Goal: Task Accomplishment & Management: Manage account settings

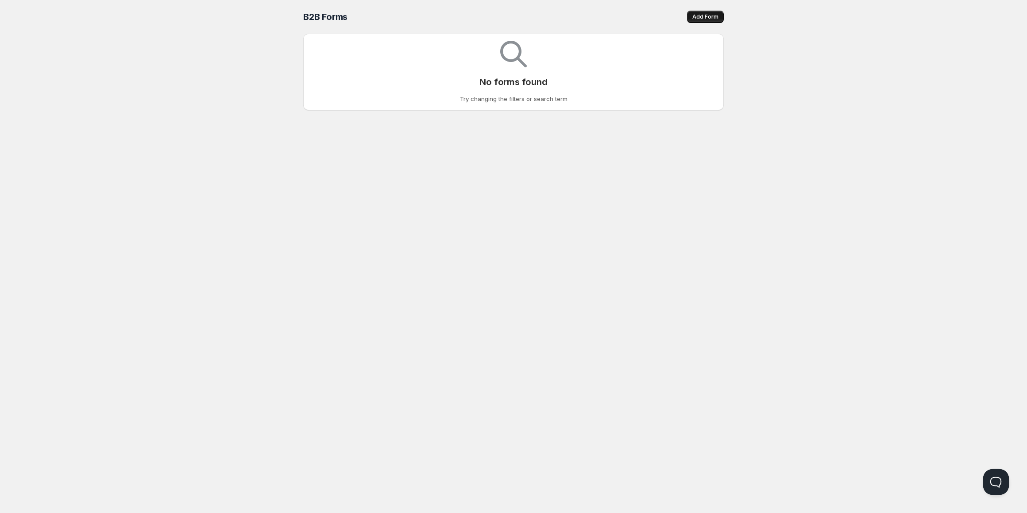
drag, startPoint x: 727, startPoint y: 21, endPoint x: 719, endPoint y: 18, distance: 8.6
click at [726, 21] on div "B2B Forms. This page is ready B2B Forms Add Form Delete Cancel Are you sure you…" at bounding box center [514, 55] width 442 height 110
click at [715, 15] on span "Add Form" at bounding box center [706, 16] width 26 height 7
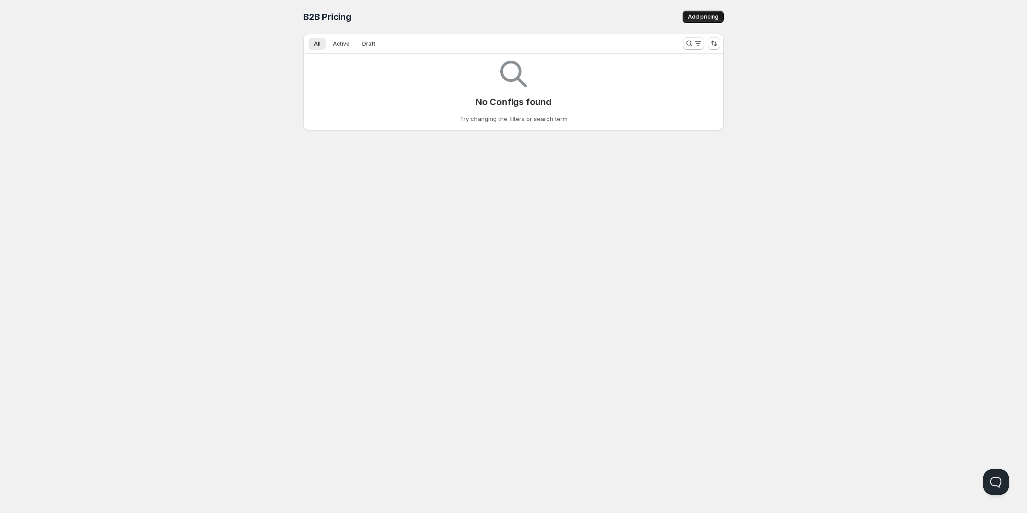
click at [695, 12] on button "Add pricing" at bounding box center [703, 17] width 41 height 12
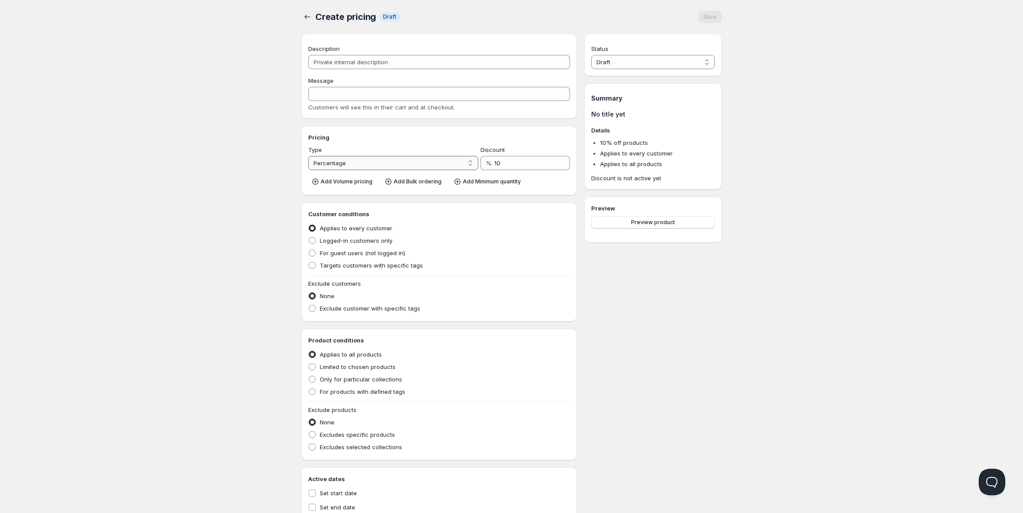
click at [359, 161] on select "Percentage Absolute" at bounding box center [393, 163] width 170 height 14
click at [308, 156] on select "Percentage Absolute" at bounding box center [393, 163] width 170 height 14
click at [669, 285] on div "Status Draft Active Draft Summary No title yet Details 10 % off products Applie…" at bounding box center [653, 277] width 138 height 487
click at [613, 62] on select "Draft Active" at bounding box center [653, 62] width 124 height 14
select select "1"
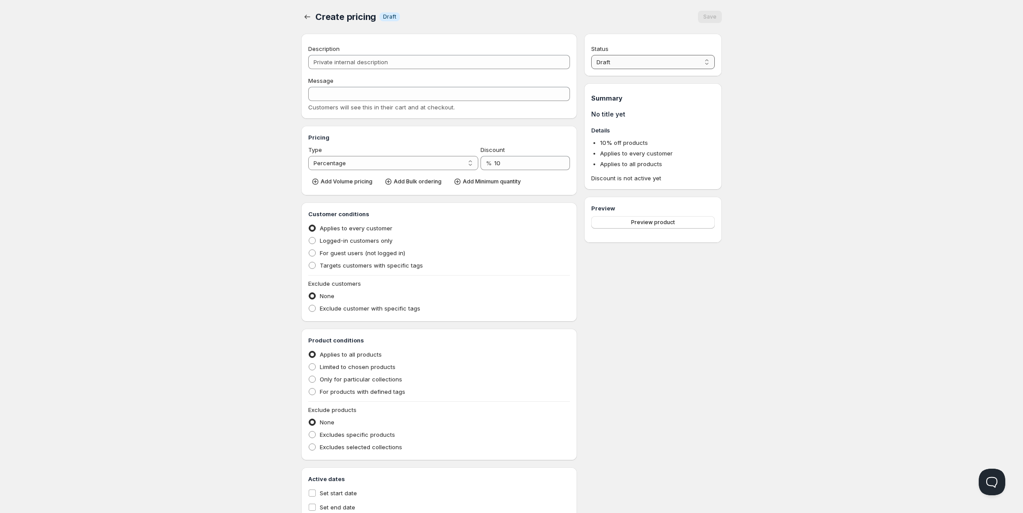
click at [591, 55] on select "Draft Active" at bounding box center [653, 62] width 124 height 14
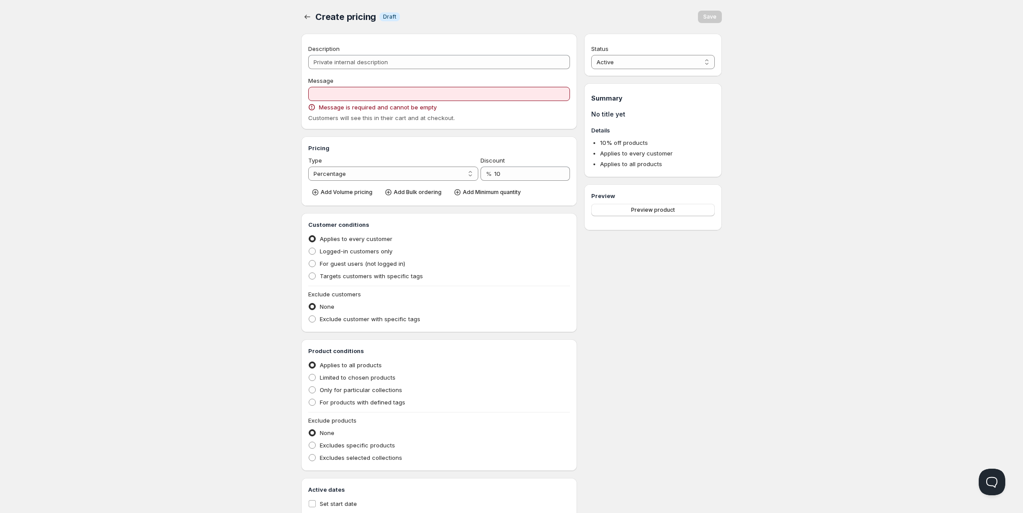
click at [859, 186] on div "Home Pricing Price lists Checkout Forms Submissions Settings Features Plans Cre…" at bounding box center [511, 276] width 1023 height 553
click at [397, 99] on input "Message" at bounding box center [439, 94] width 262 height 14
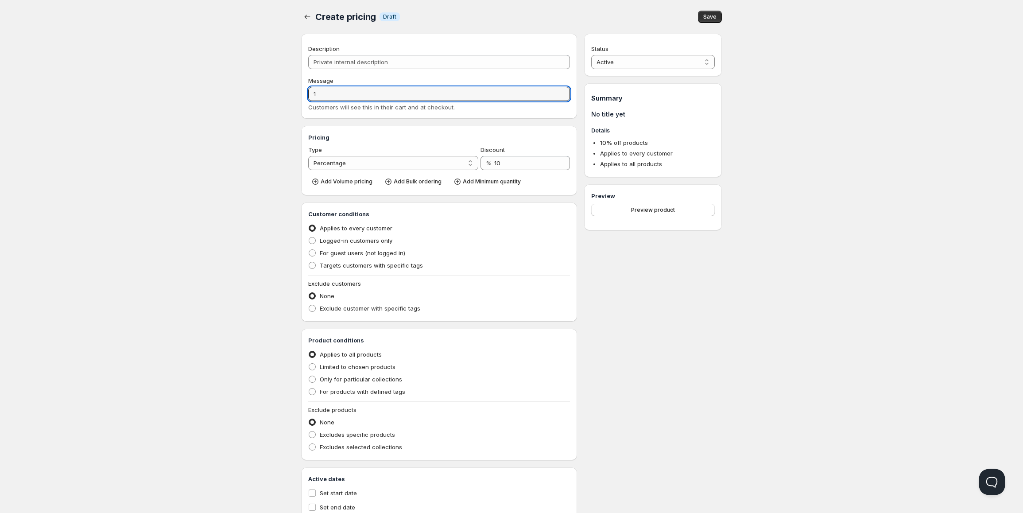
type input "1"
click at [646, 328] on div "Status Active Draft Active Summary No title yet Details 10 % off products Appli…" at bounding box center [653, 277] width 138 height 487
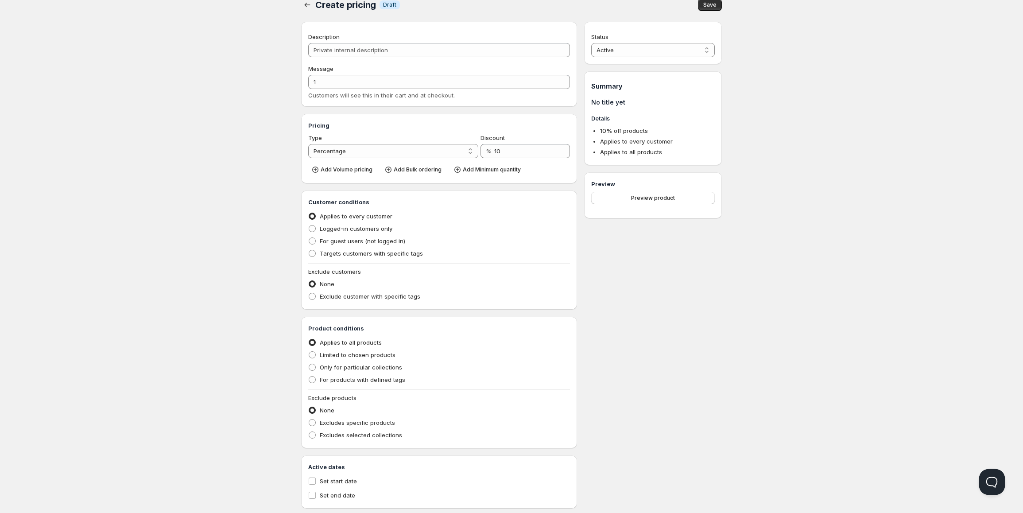
scroll to position [30, 0]
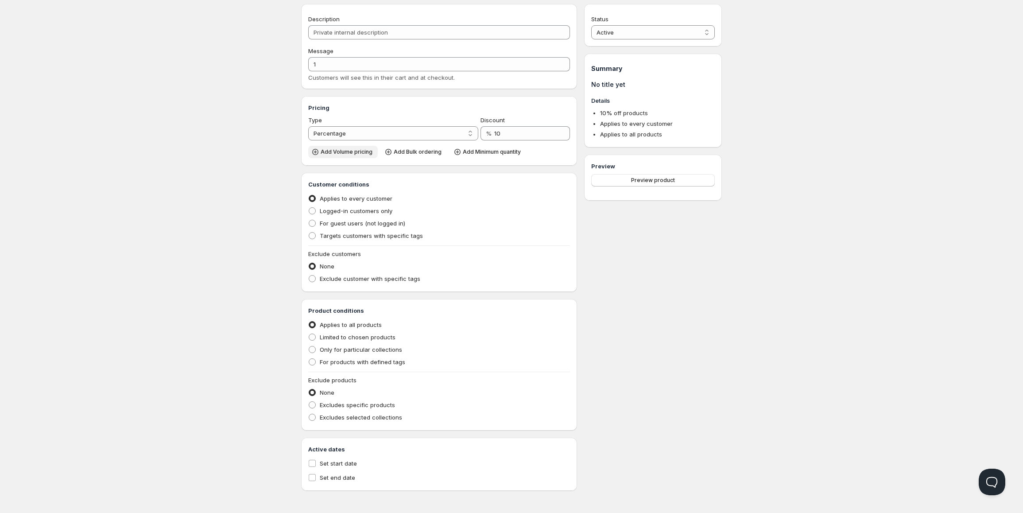
click at [346, 149] on span "Add Volume pricing" at bounding box center [347, 151] width 52 height 7
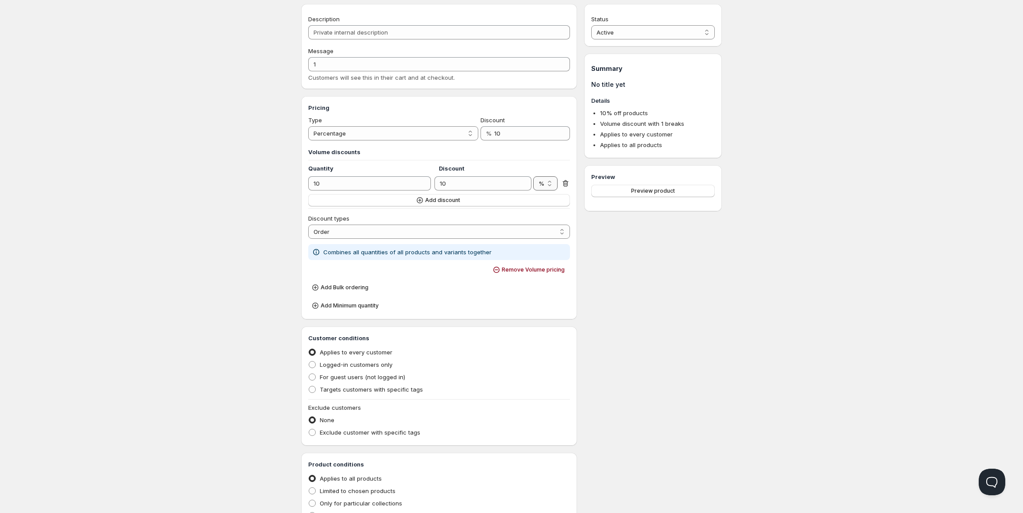
click at [553, 180] on select "% $" at bounding box center [545, 183] width 24 height 14
click at [548, 186] on select "% $" at bounding box center [545, 183] width 24 height 14
click at [462, 197] on button "Add discount" at bounding box center [439, 200] width 262 height 12
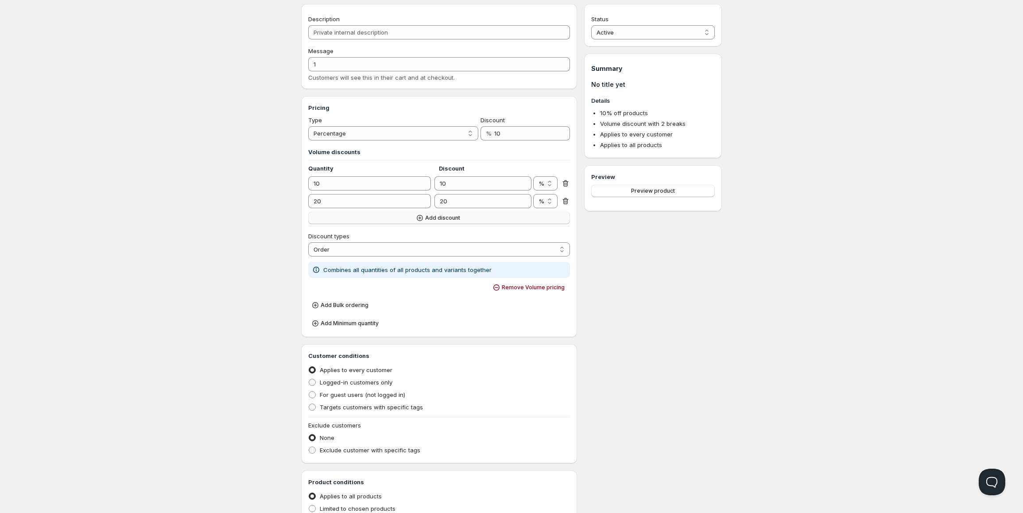
click at [440, 222] on button "Add discount" at bounding box center [439, 218] width 262 height 12
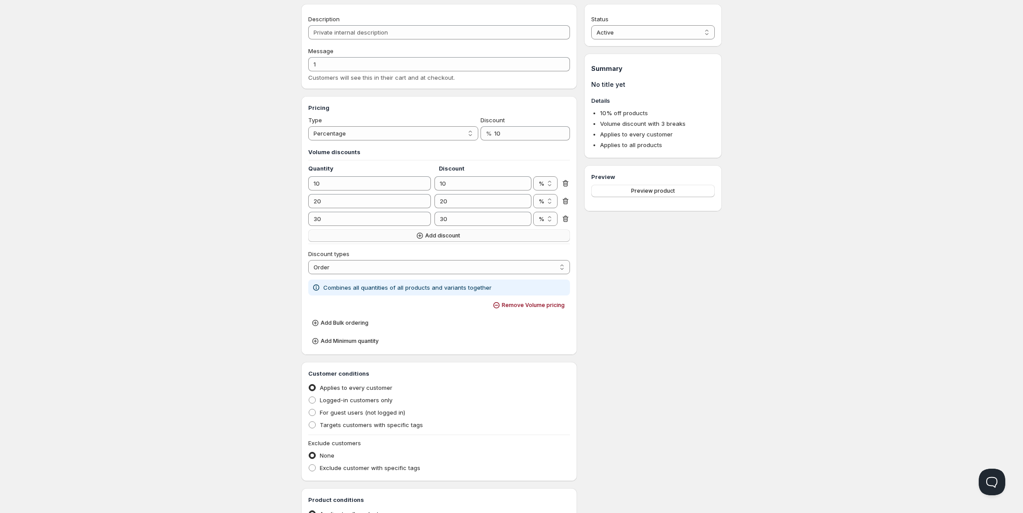
click at [445, 238] on span "Add discount" at bounding box center [442, 235] width 35 height 7
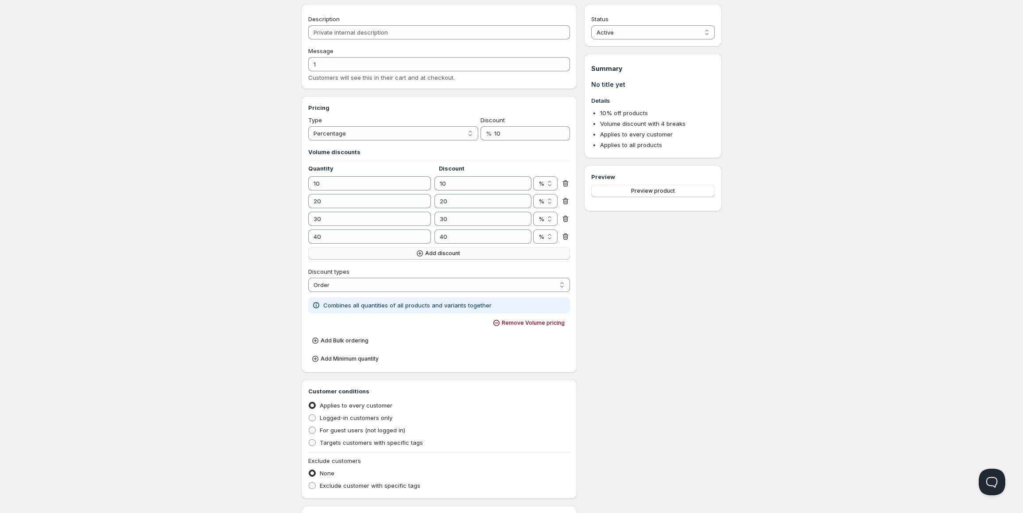
click at [445, 253] on span "Add discount" at bounding box center [442, 253] width 35 height 7
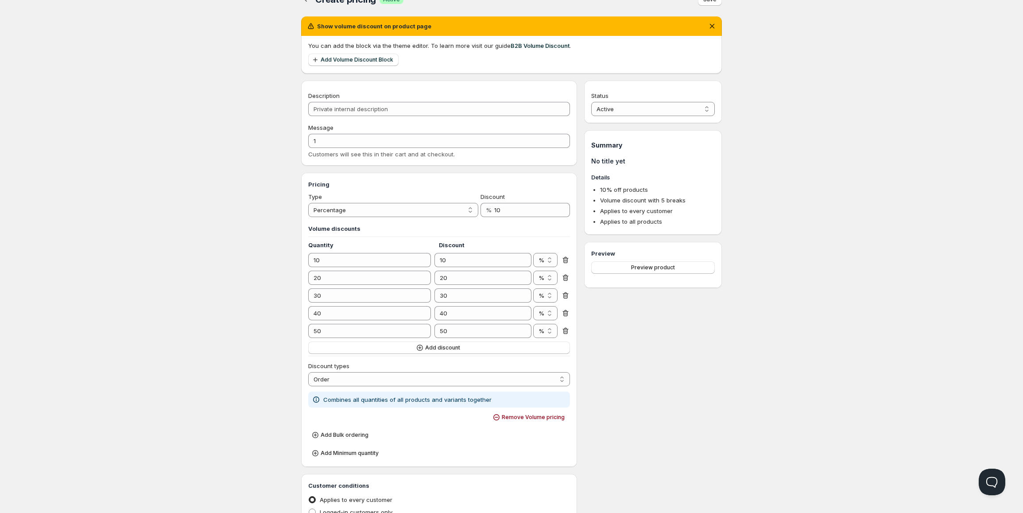
scroll to position [8, 0]
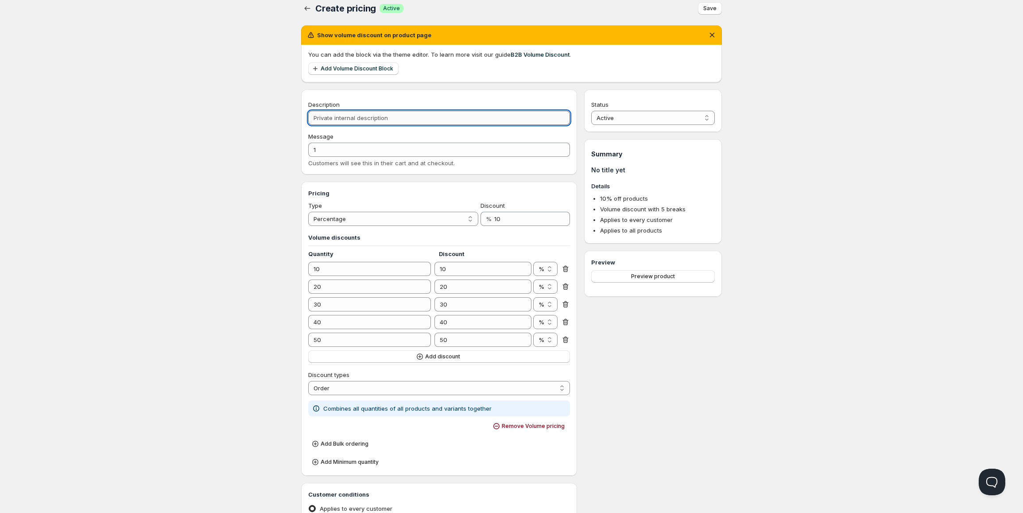
click at [359, 112] on input "Description" at bounding box center [439, 118] width 262 height 14
click at [368, 144] on input "1" at bounding box center [439, 150] width 262 height 14
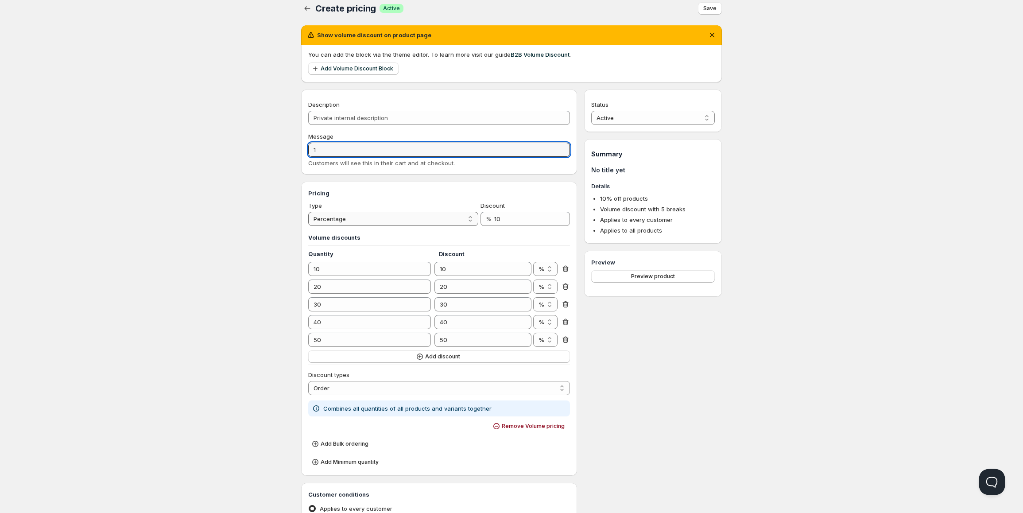
click at [363, 213] on select "Percentage Absolute" at bounding box center [393, 219] width 170 height 14
click at [308, 212] on select "Percentage Absolute" at bounding box center [393, 219] width 170 height 14
click at [394, 216] on select "Percentage Absolute" at bounding box center [393, 219] width 170 height 14
select select "1"
click at [308, 212] on select "Percentage Absolute" at bounding box center [393, 219] width 170 height 14
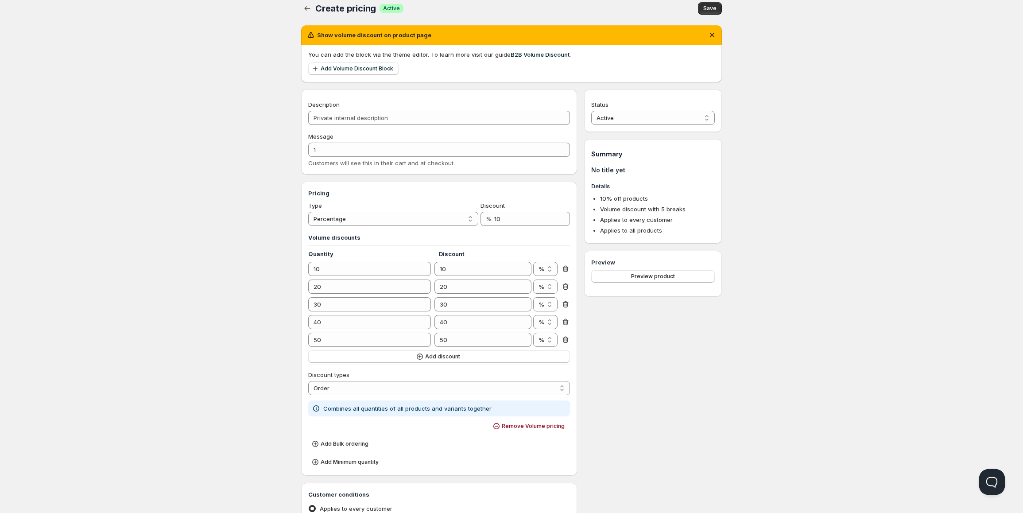
click at [263, 234] on div "Home Pricing Price lists Checkout Forms Submissions Settings Features Plans Cre…" at bounding box center [511, 407] width 1023 height 831
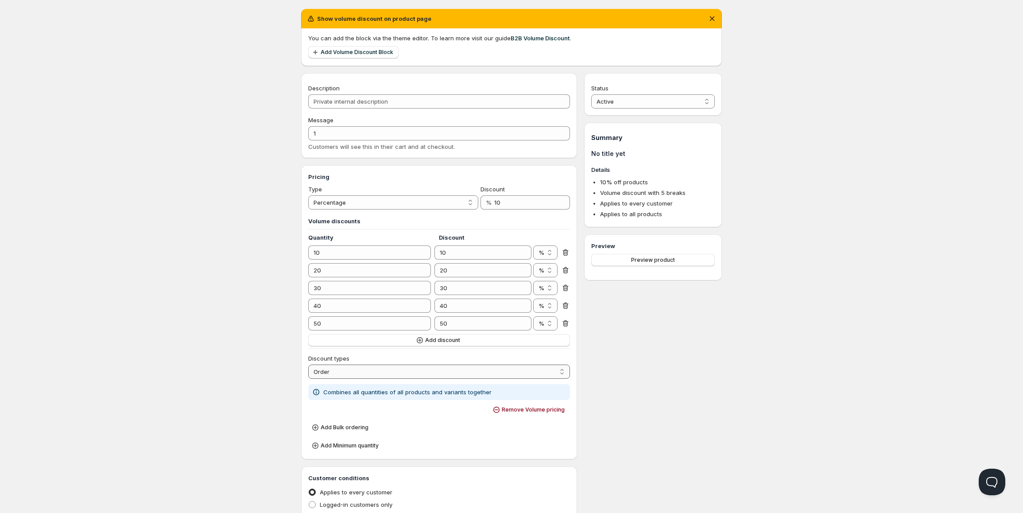
scroll to position [141, 0]
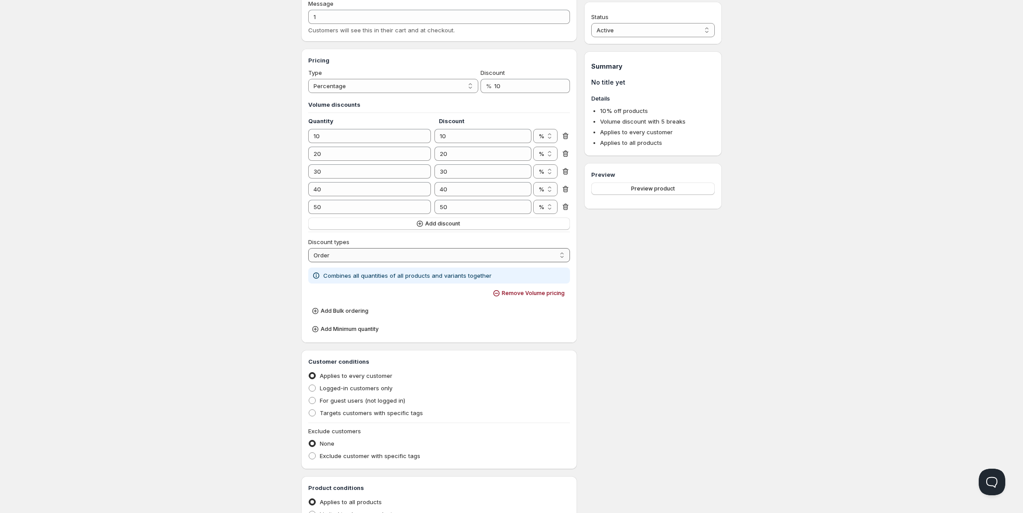
click at [351, 256] on select "Order Product Variant Item" at bounding box center [439, 255] width 262 height 14
select select "2"
click at [308, 248] on select "Order Product Variant Item" at bounding box center [439, 255] width 262 height 14
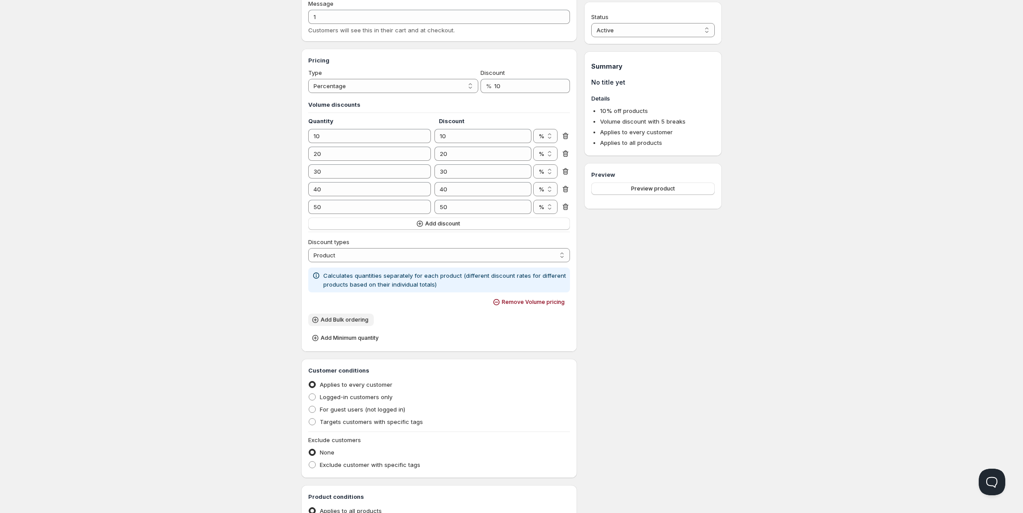
click at [350, 319] on span "Add Bulk ordering" at bounding box center [345, 319] width 48 height 7
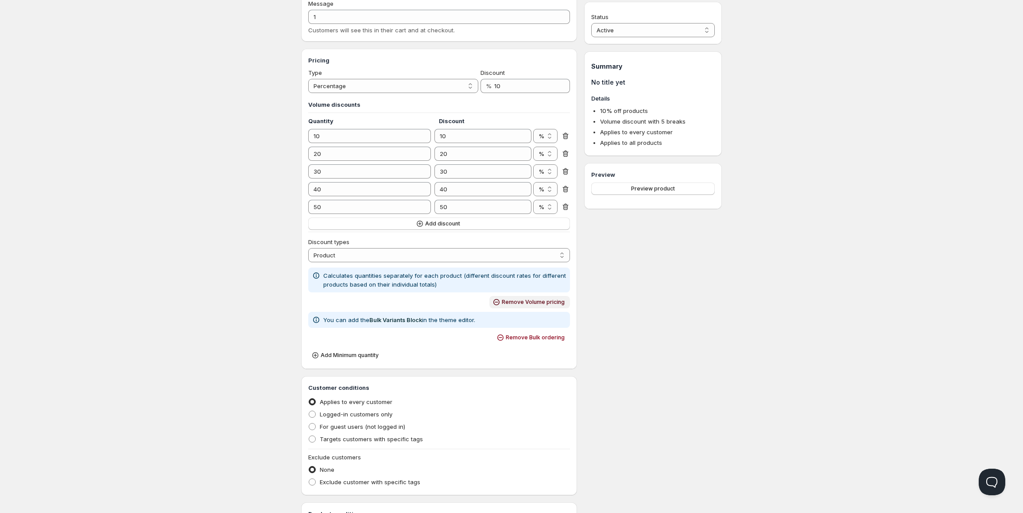
click at [545, 303] on span "Remove Volume pricing" at bounding box center [533, 301] width 63 height 7
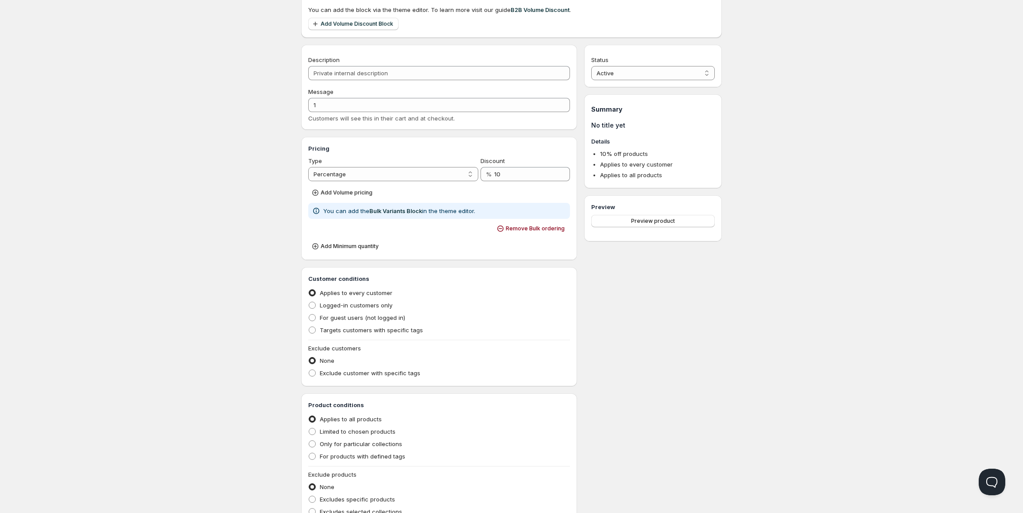
scroll to position [53, 0]
click at [334, 248] on span "Add Minimum quantity" at bounding box center [350, 246] width 58 height 7
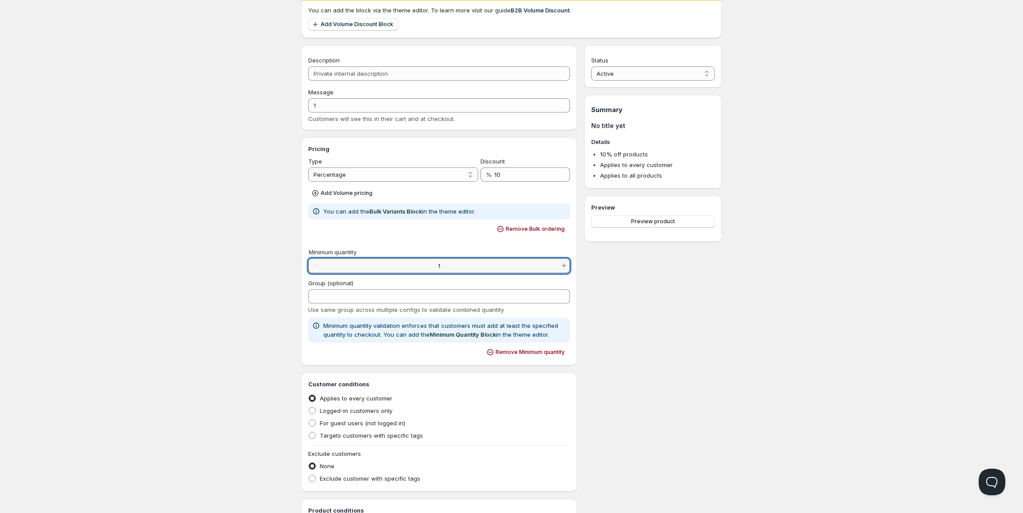
click at [397, 265] on input "1" at bounding box center [439, 266] width 238 height 14
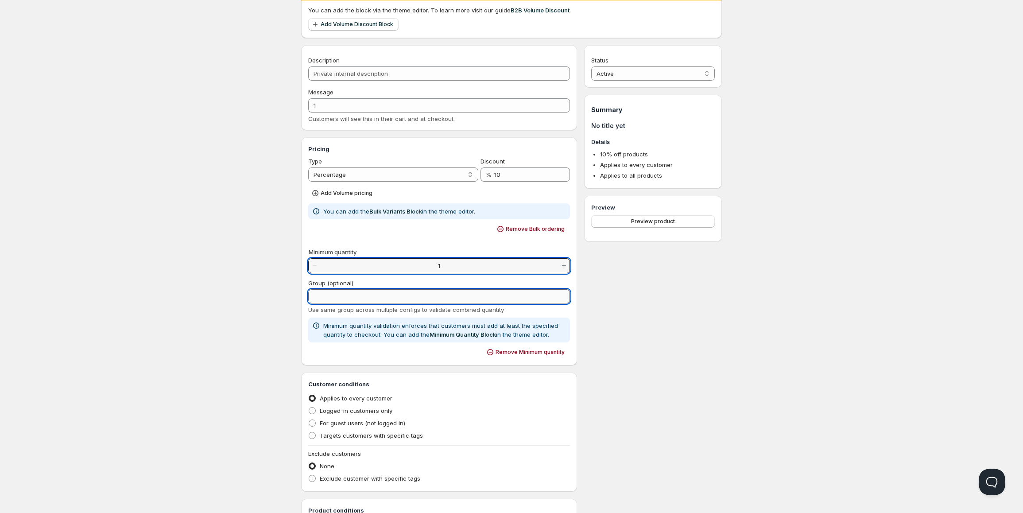
click at [481, 293] on input "Group (optional)" at bounding box center [439, 296] width 262 height 14
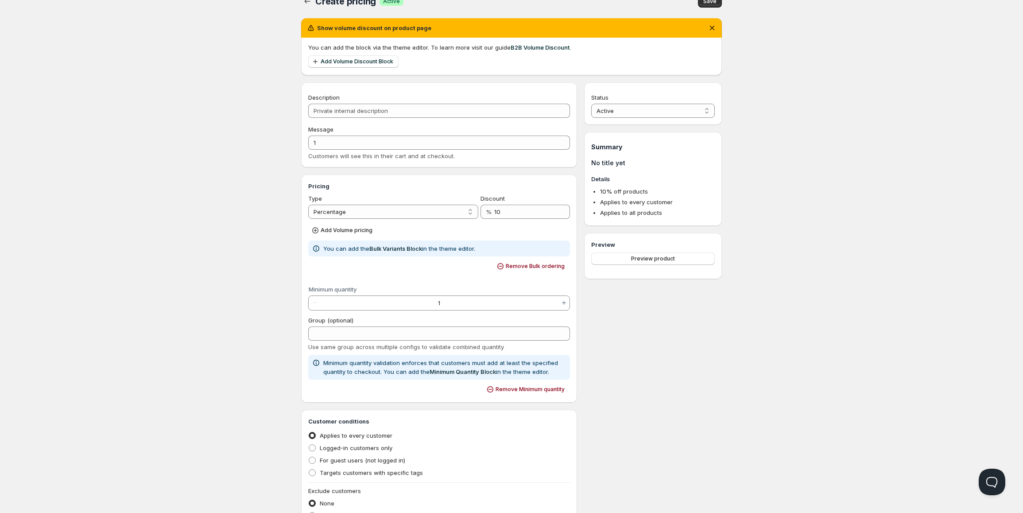
scroll to position [0, 0]
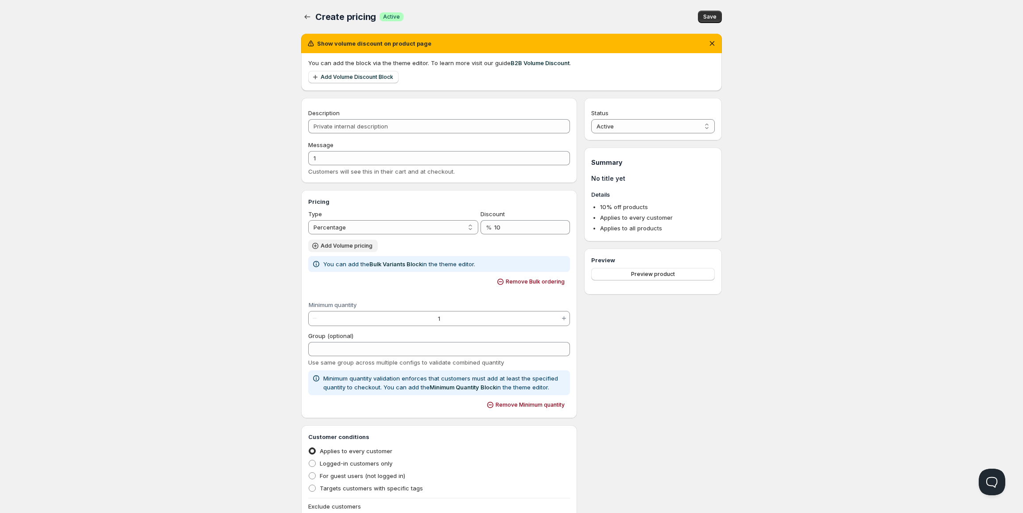
click at [358, 248] on span "Add Volume pricing" at bounding box center [347, 245] width 52 height 7
select select "2"
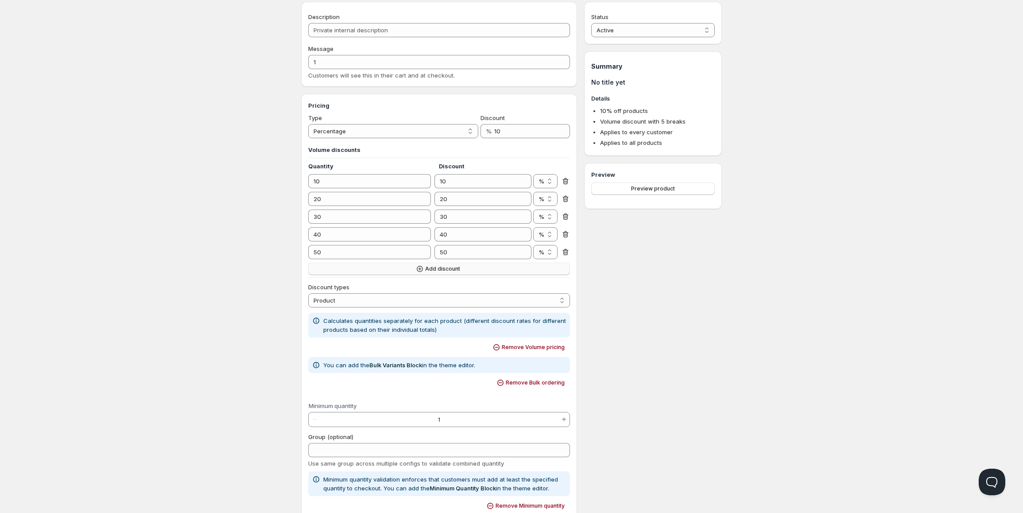
scroll to position [133, 0]
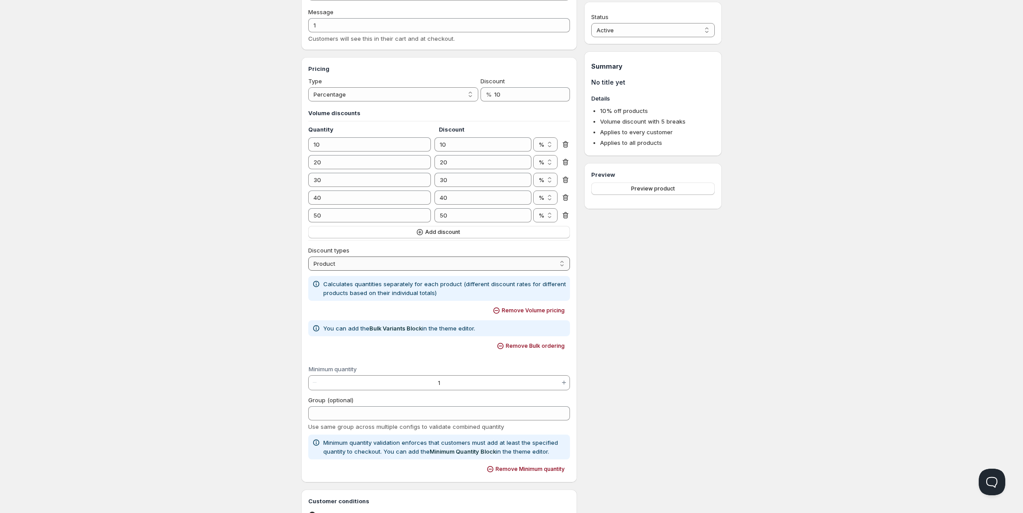
click at [354, 265] on select "Order Product Variant Item" at bounding box center [439, 263] width 262 height 14
click at [654, 192] on button "Preview product" at bounding box center [653, 188] width 124 height 12
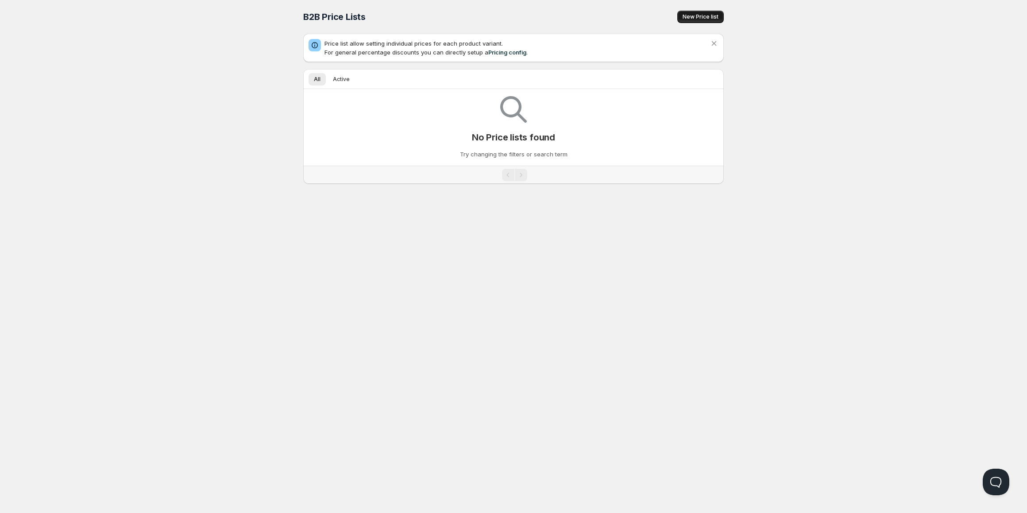
click at [684, 14] on span "New Price list" at bounding box center [701, 16] width 36 height 7
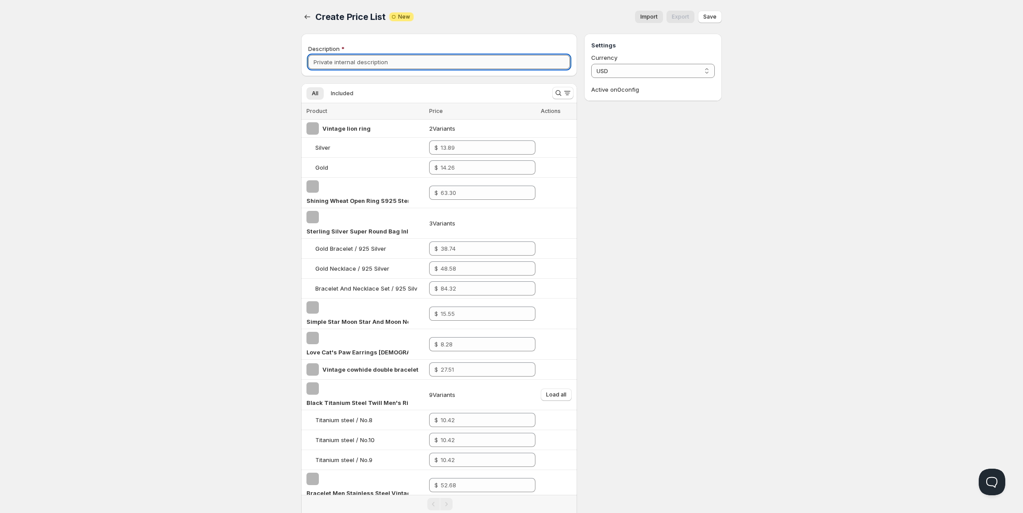
click at [364, 64] on input "Description" at bounding box center [439, 62] width 262 height 14
click at [481, 147] on input "number" at bounding box center [481, 147] width 81 height 14
click at [398, 63] on input "Description" at bounding box center [439, 62] width 262 height 14
type input "1"
click at [709, 16] on span "Save" at bounding box center [709, 16] width 13 height 7
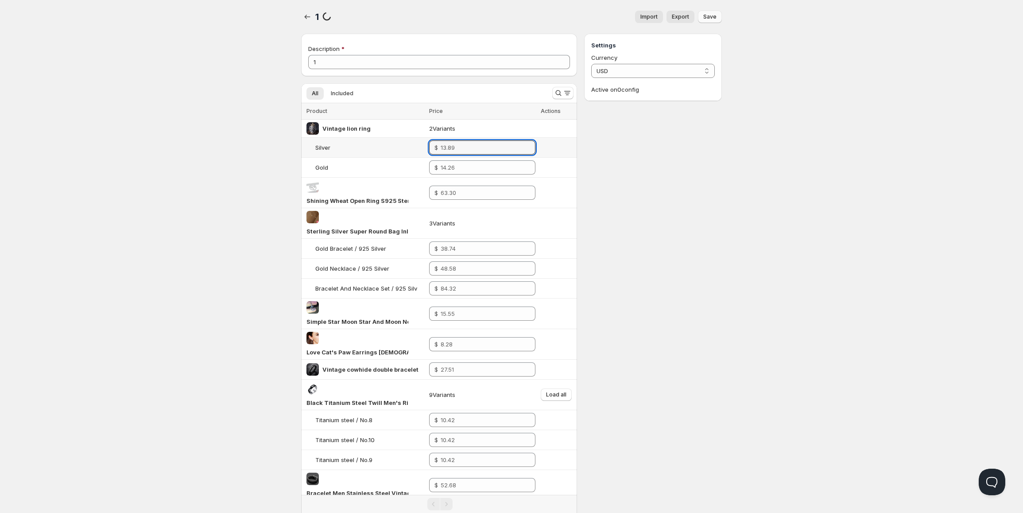
click at [491, 155] on td "$" at bounding box center [482, 148] width 112 height 20
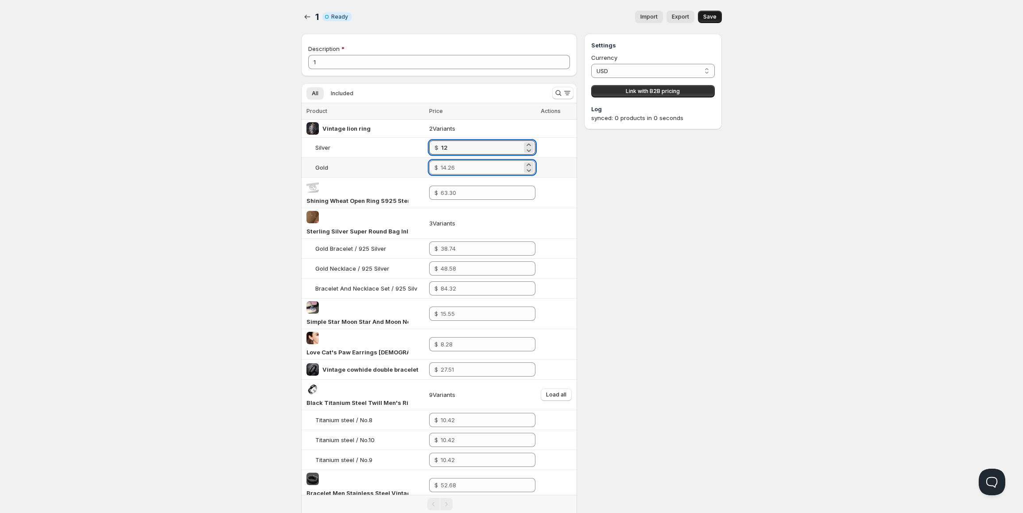
type input "12.00"
click at [476, 164] on input "number" at bounding box center [481, 167] width 81 height 14
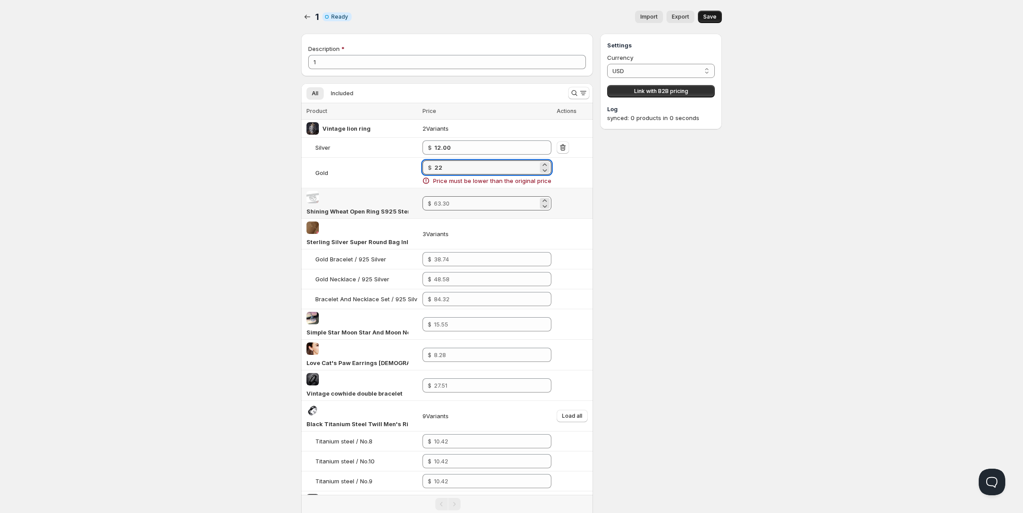
type input "22"
click at [474, 207] on td "$" at bounding box center [487, 203] width 134 height 31
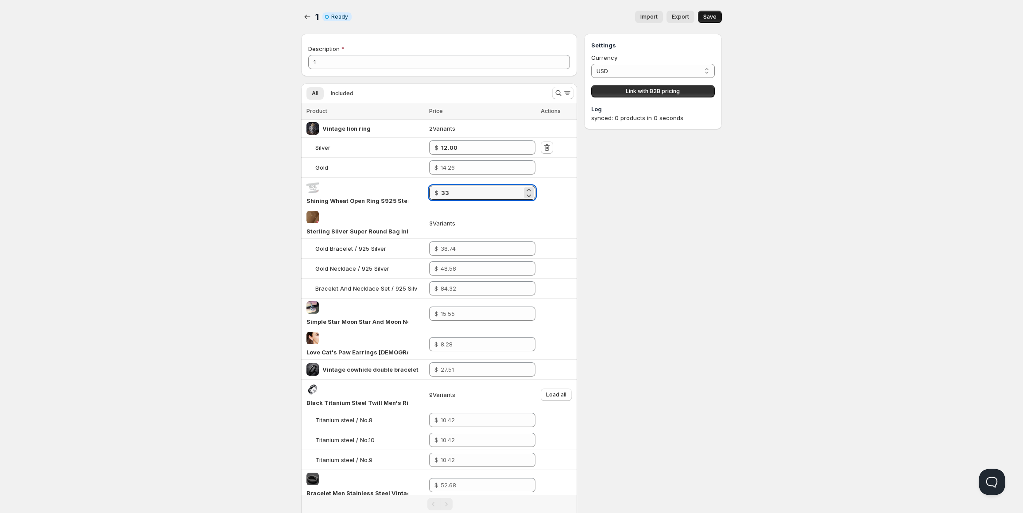
type input "33.00"
click at [470, 166] on input "number" at bounding box center [481, 167] width 81 height 14
type input "12.00"
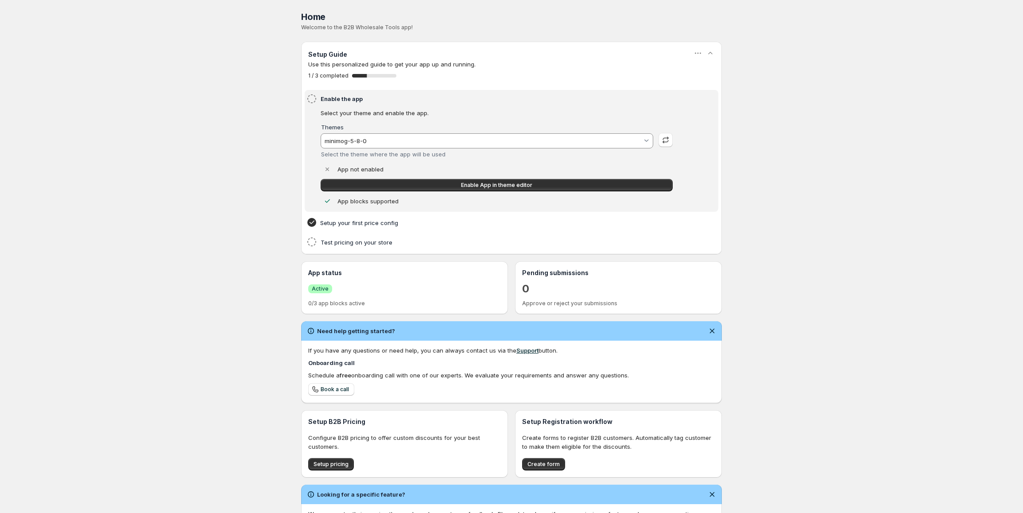
drag, startPoint x: 844, startPoint y: 166, endPoint x: 836, endPoint y: 163, distance: 8.3
click at [844, 166] on div "Home Pricing Price lists Checkout Forms Submissions Settings Features Plans Hom…" at bounding box center [511, 282] width 1023 height 564
click at [497, 180] on link "Enable App in theme editor" at bounding box center [497, 185] width 352 height 12
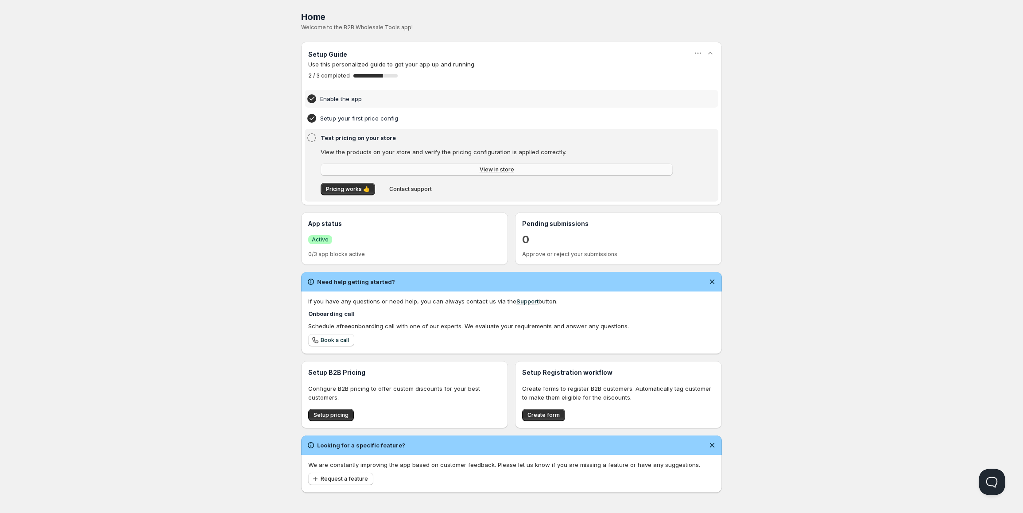
click at [446, 166] on link "View in store" at bounding box center [497, 169] width 352 height 12
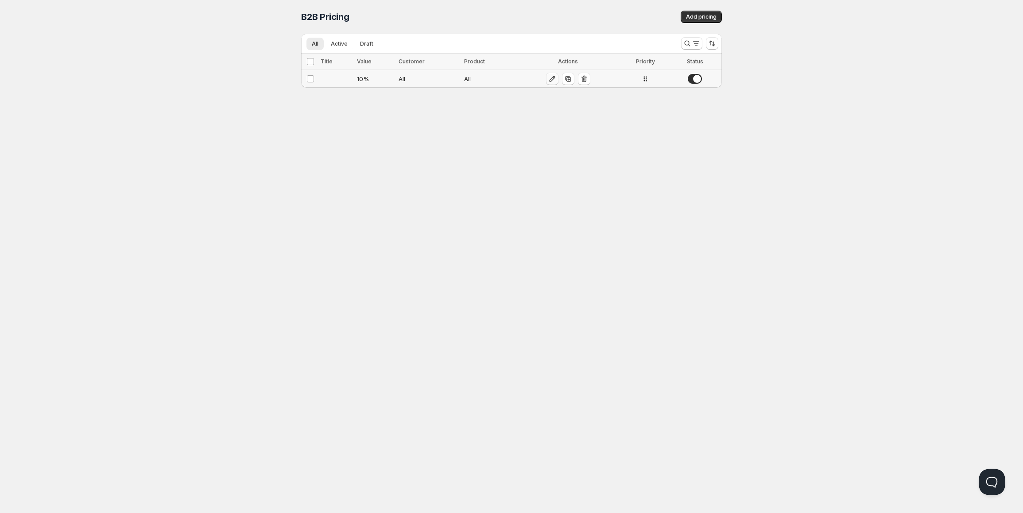
click at [550, 77] on icon "button" at bounding box center [552, 78] width 9 height 9
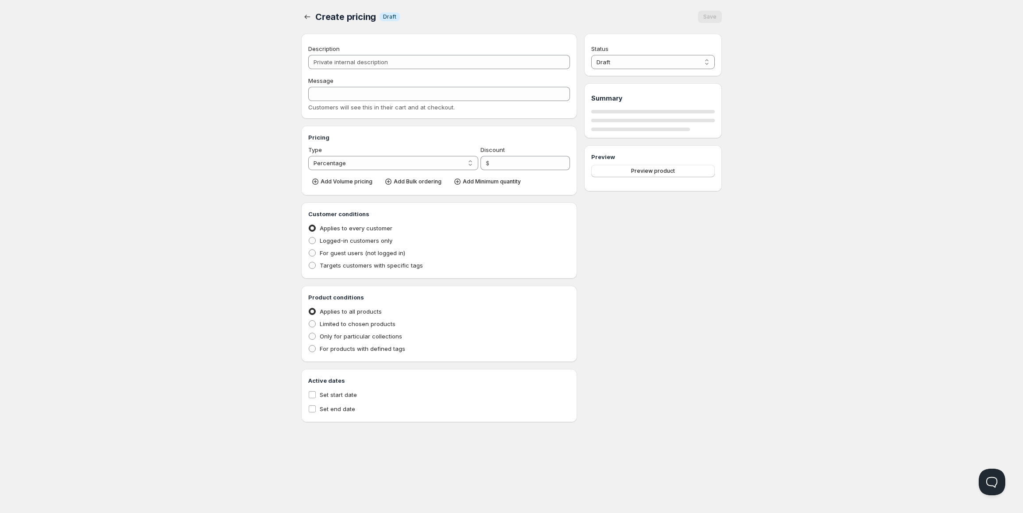
type input "10"
radio input "true"
select select "1"
select select "2"
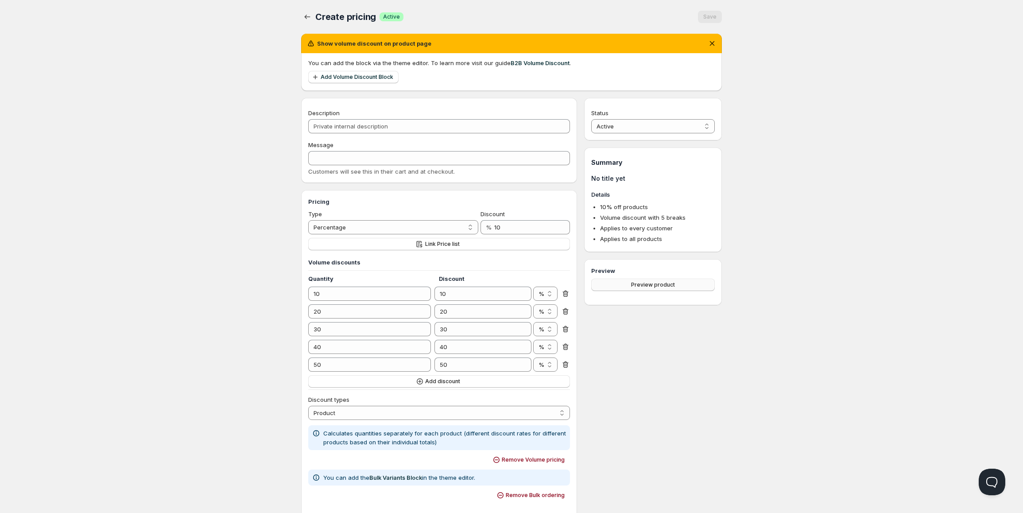
click at [674, 282] on button "Preview product" at bounding box center [653, 285] width 124 height 12
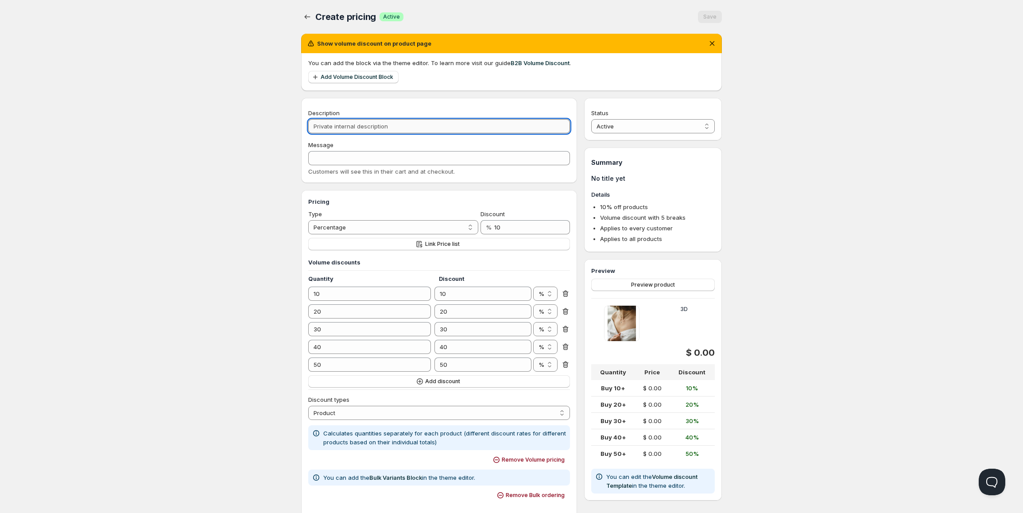
click at [370, 122] on input "Description" at bounding box center [439, 126] width 262 height 14
click at [363, 75] on span "Add Volume Discount Block" at bounding box center [357, 77] width 73 height 7
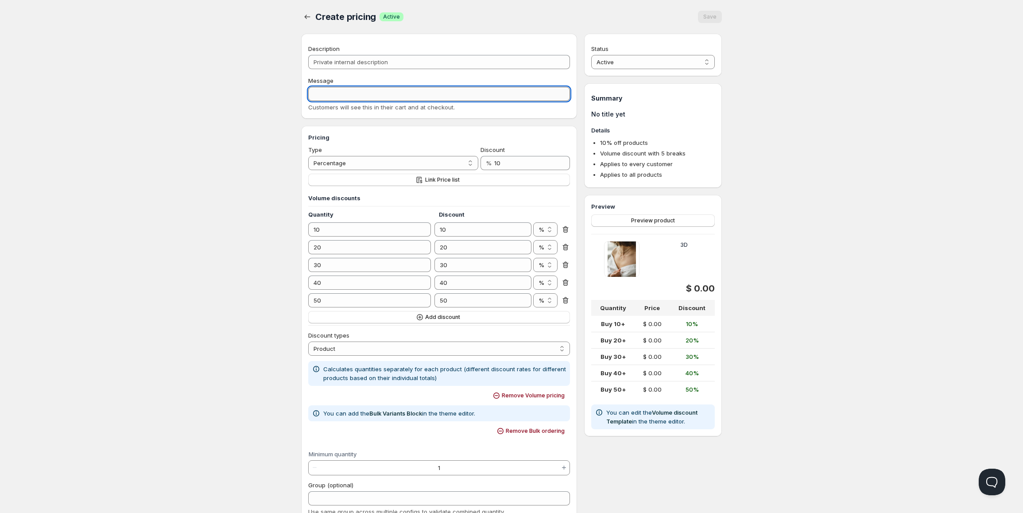
click at [364, 94] on input "Message" at bounding box center [439, 94] width 262 height 14
type input "213"
click at [718, 13] on button "Save" at bounding box center [710, 17] width 24 height 12
click at [662, 219] on span "Preview product" at bounding box center [653, 220] width 44 height 7
click at [708, 14] on span "Save" at bounding box center [709, 16] width 13 height 7
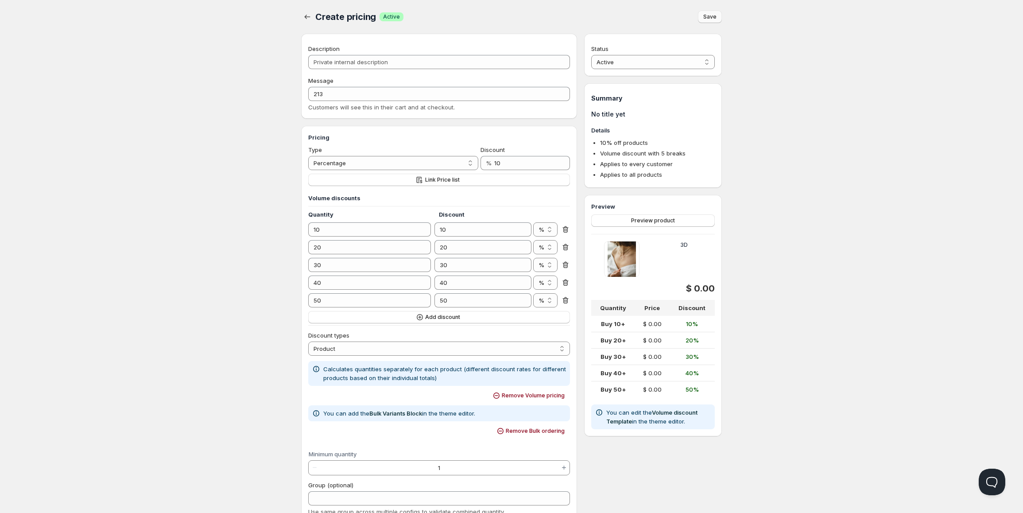
click at [711, 18] on span "Save" at bounding box center [709, 16] width 13 height 7
click at [709, 19] on span "Save" at bounding box center [709, 16] width 13 height 7
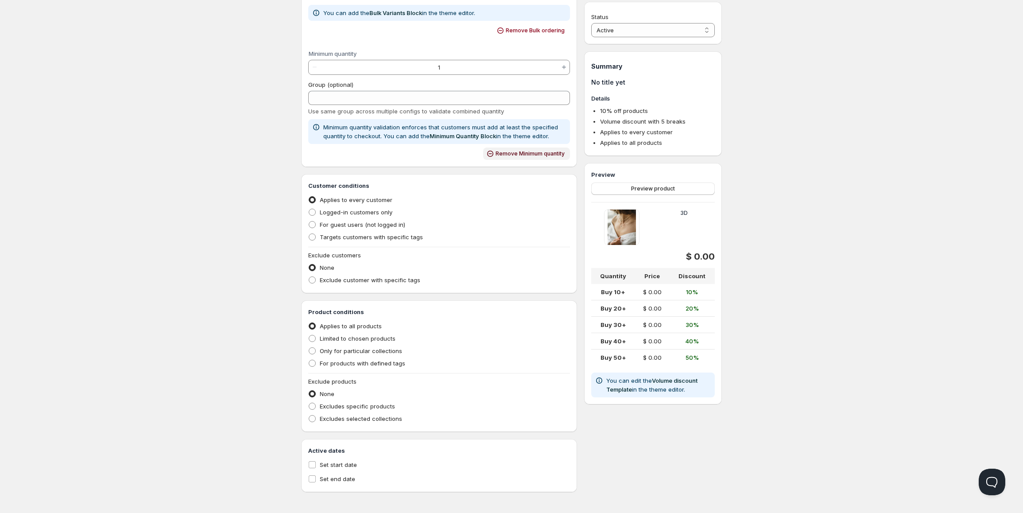
scroll to position [402, 0]
click at [343, 337] on span "Limited to chosen products" at bounding box center [358, 336] width 76 height 7
click at [309, 333] on input "Limited to chosen products" at bounding box center [309, 333] width 0 height 0
radio input "true"
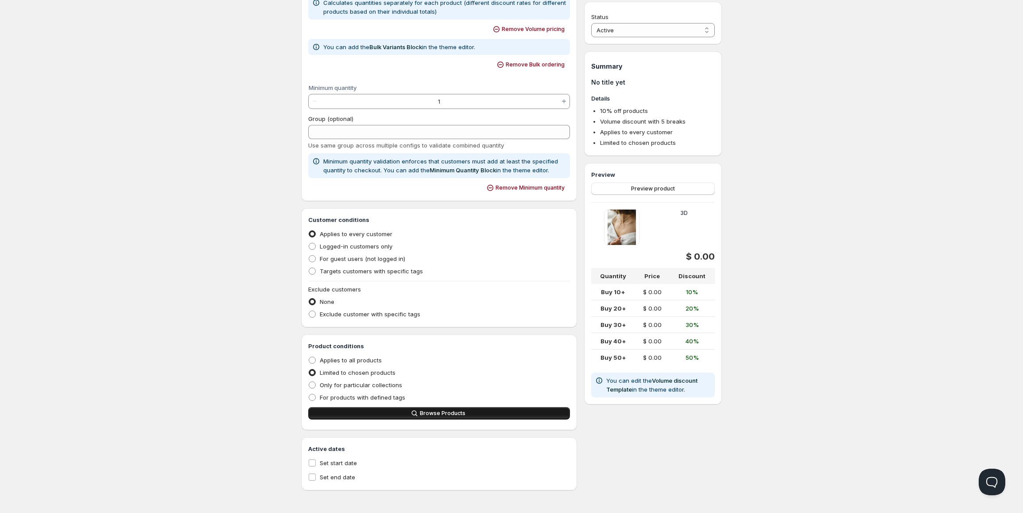
click at [425, 416] on span "Browse Products" at bounding box center [443, 413] width 46 height 7
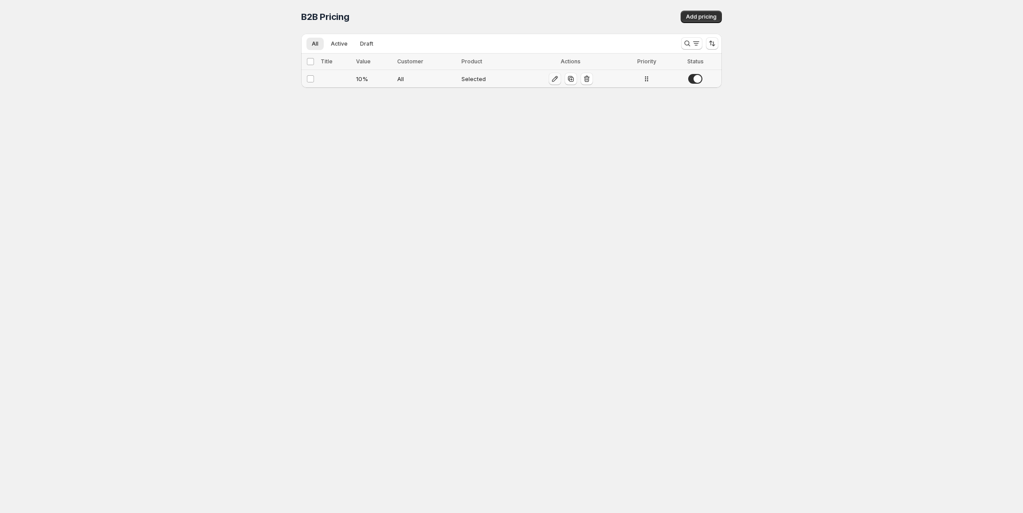
click at [552, 78] on icon "button" at bounding box center [554, 78] width 9 height 9
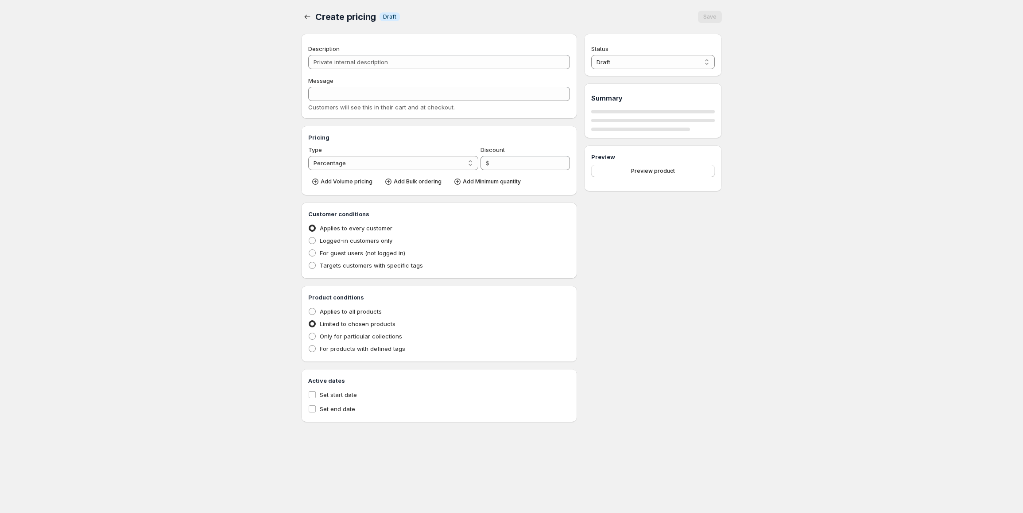
type input "10"
radio input "true"
select select "1"
select select "2"
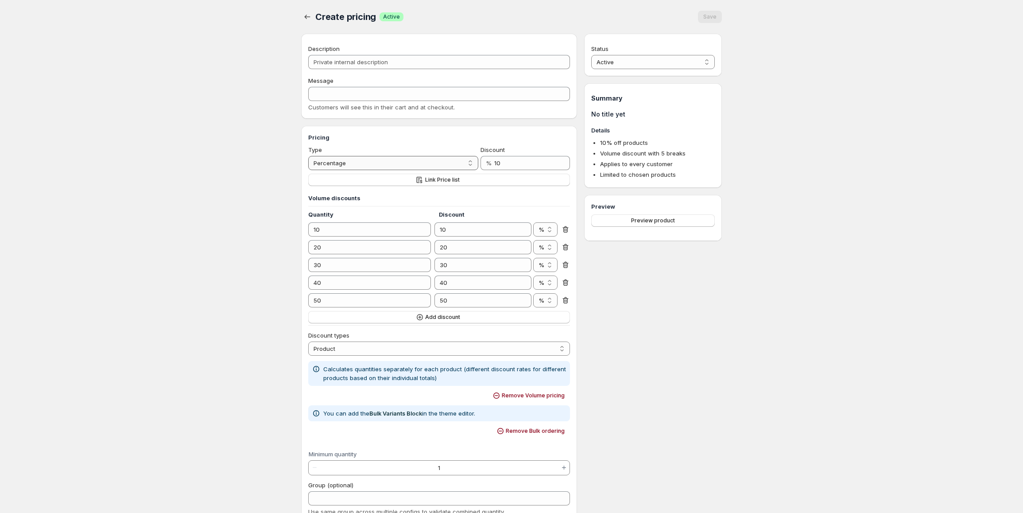
click at [460, 162] on select "Percentage Absolute" at bounding box center [393, 163] width 170 height 14
click at [308, 166] on select "Percentage Absolute" at bounding box center [393, 163] width 170 height 14
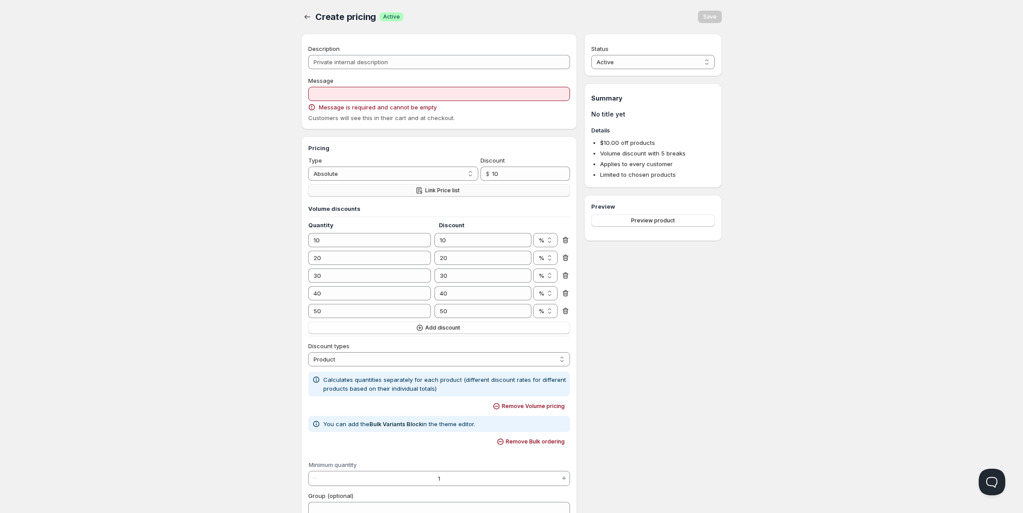
click at [456, 189] on span "Link Price list" at bounding box center [442, 190] width 35 height 7
select select "1"
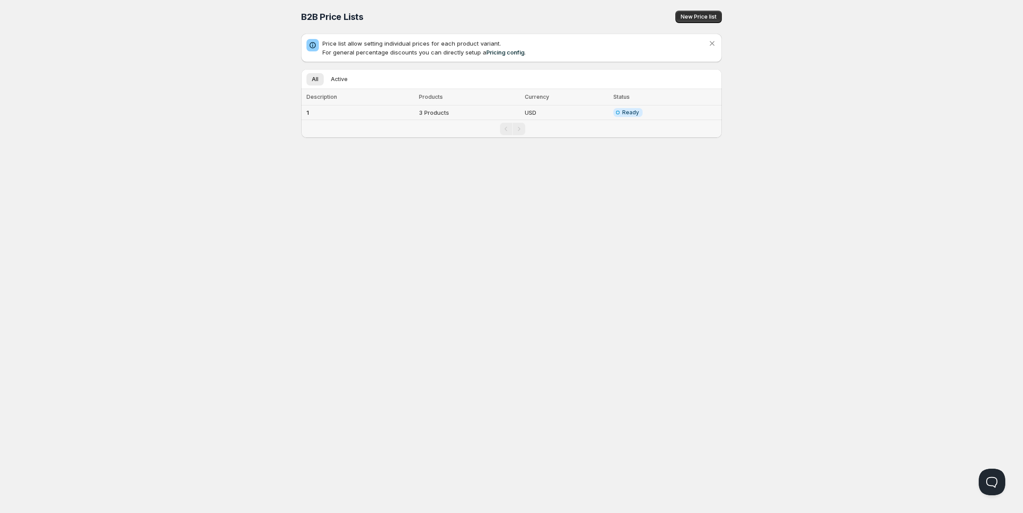
click at [570, 111] on td "USD" at bounding box center [566, 112] width 89 height 15
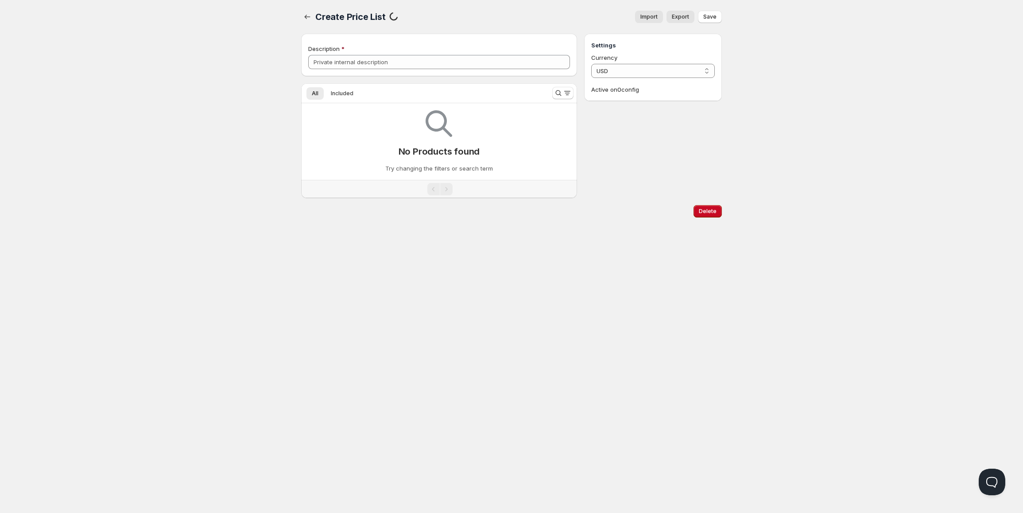
type input "1"
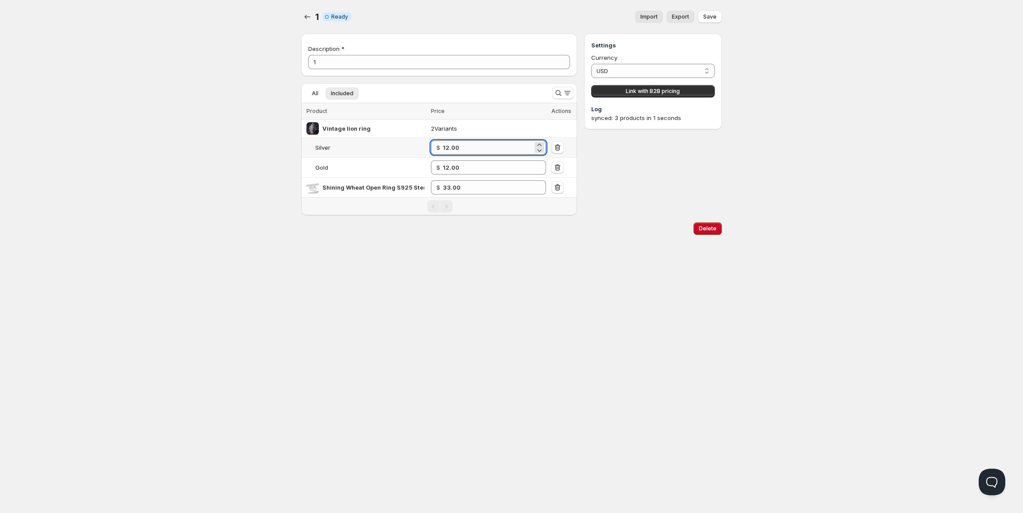
click at [495, 147] on input "12.00" at bounding box center [488, 147] width 90 height 14
click at [557, 183] on icon "button" at bounding box center [557, 187] width 9 height 9
click at [468, 150] on input "12.00" at bounding box center [488, 147] width 90 height 14
type input "1"
type input "3.00"
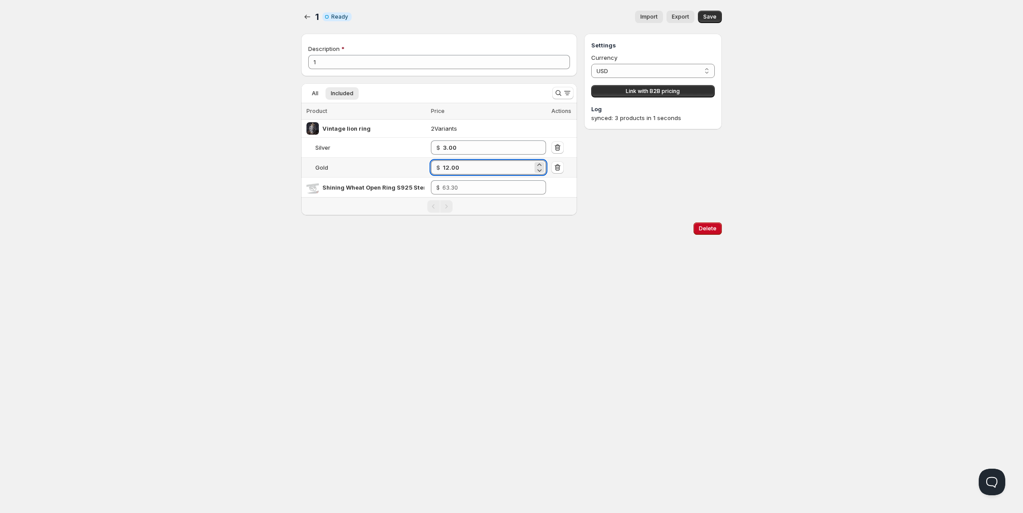
click at [485, 174] on input "12.00" at bounding box center [488, 167] width 90 height 14
drag, startPoint x: 485, startPoint y: 174, endPoint x: 435, endPoint y: 174, distance: 50.0
click at [435, 174] on div "$ 12.00" at bounding box center [488, 167] width 115 height 14
type input "3.00"
click at [575, 234] on div "Delete" at bounding box center [510, 227] width 424 height 16
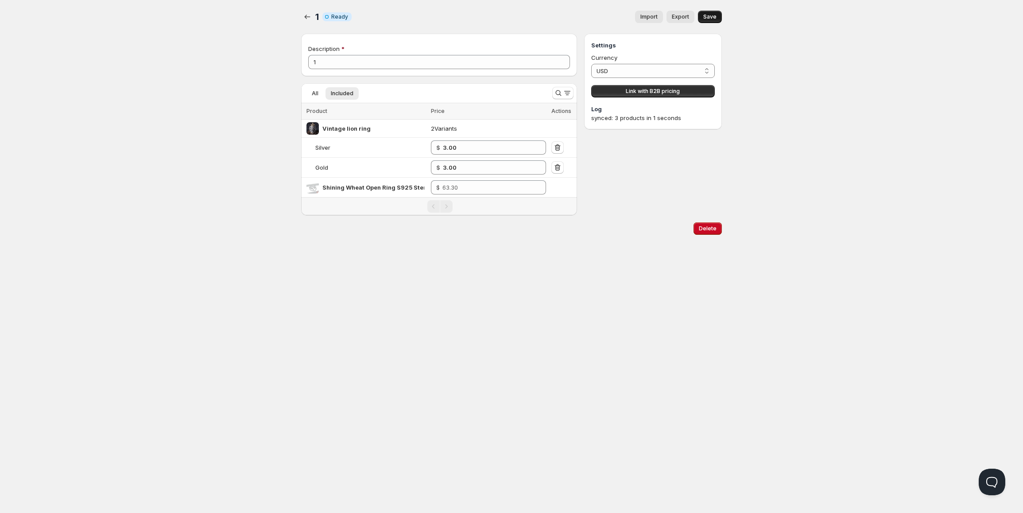
click at [710, 19] on span "Save" at bounding box center [709, 16] width 13 height 7
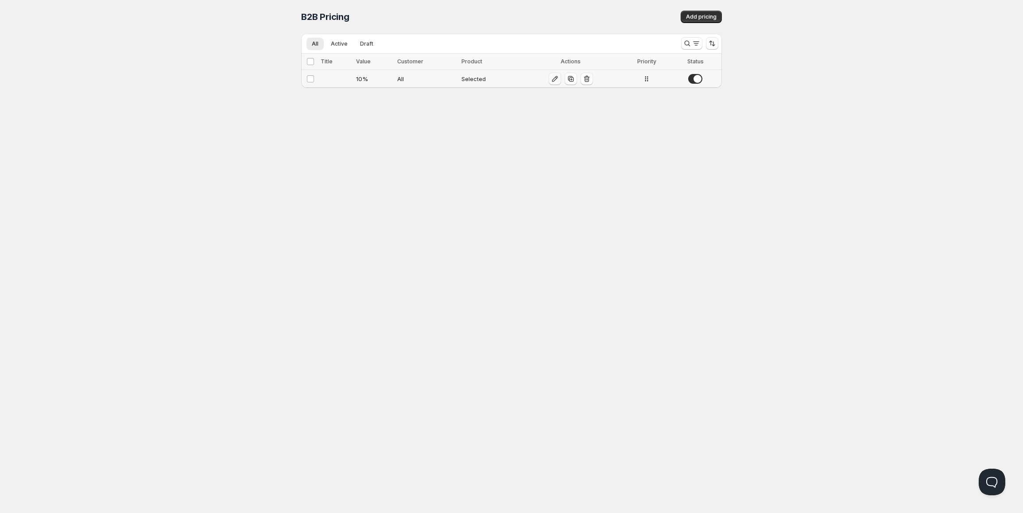
click at [552, 81] on icon "button" at bounding box center [554, 78] width 9 height 9
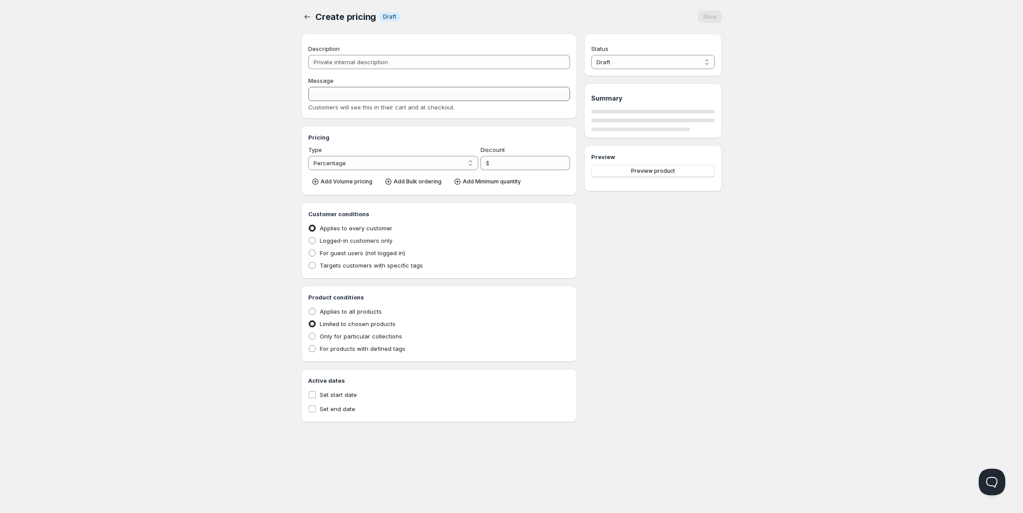
type input "10"
radio input "true"
select select "1"
select select "2"
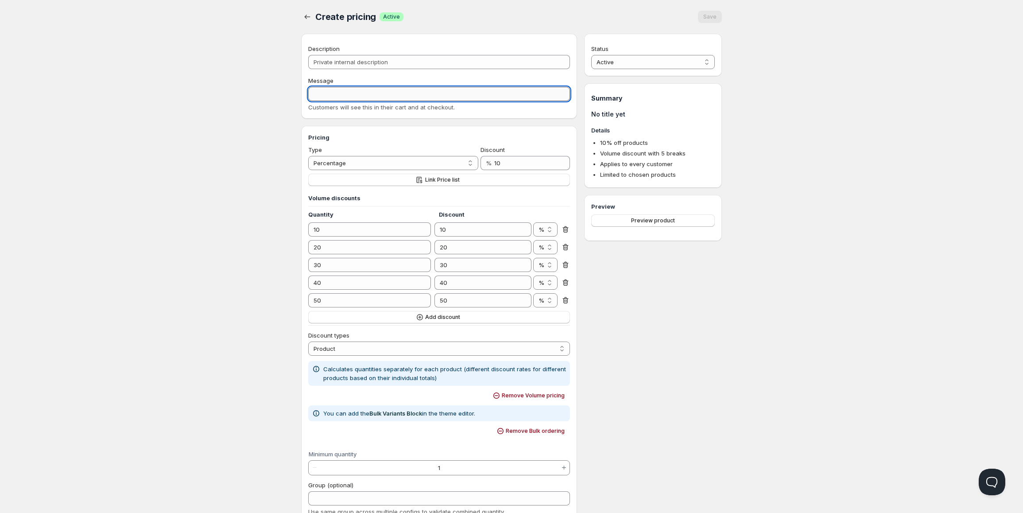
click at [364, 89] on input "Message" at bounding box center [439, 94] width 262 height 14
click at [366, 176] on button "Link Price list" at bounding box center [439, 180] width 262 height 12
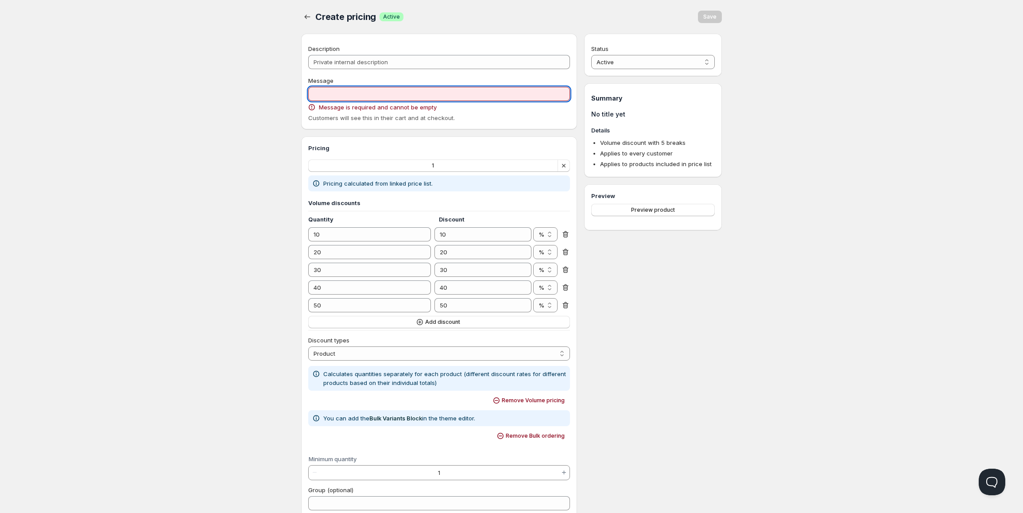
click at [401, 95] on input "Message" at bounding box center [439, 94] width 262 height 14
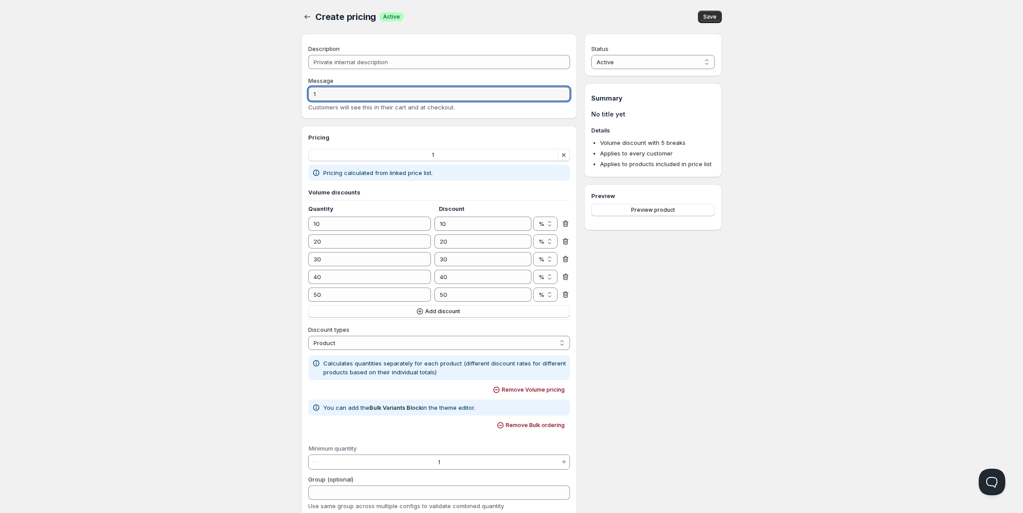
type input "1"
click at [714, 306] on div "Status Active Draft Active Summary No title yet Details Volume discount with 5 …" at bounding box center [653, 416] width 138 height 764
click at [543, 226] on select "% $" at bounding box center [545, 224] width 24 height 14
select select "$"
click at [533, 217] on select "% $" at bounding box center [545, 224] width 24 height 14
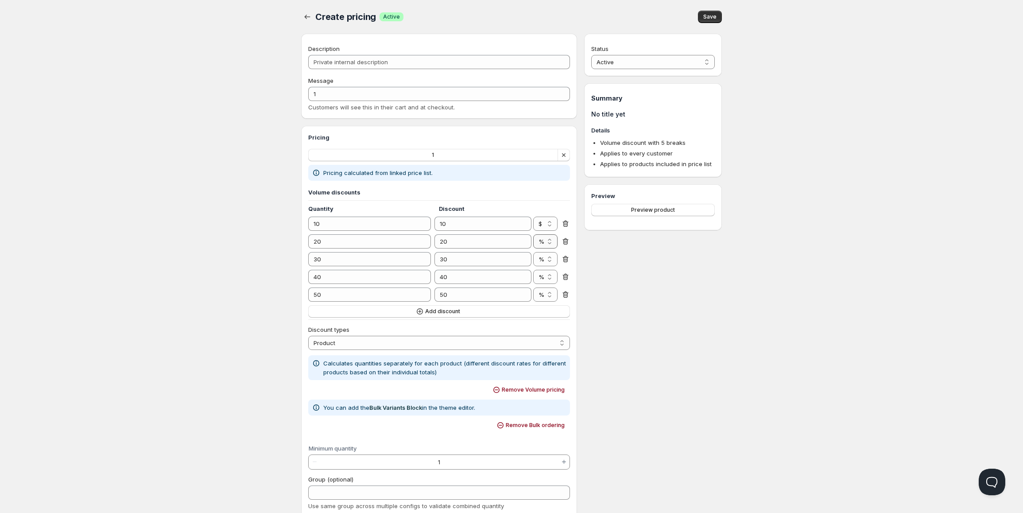
click at [543, 243] on select "% $" at bounding box center [545, 241] width 24 height 14
select select "$"
click at [533, 234] on select "% $" at bounding box center [545, 241] width 24 height 14
click at [542, 258] on select "% $" at bounding box center [545, 259] width 24 height 14
select select "$"
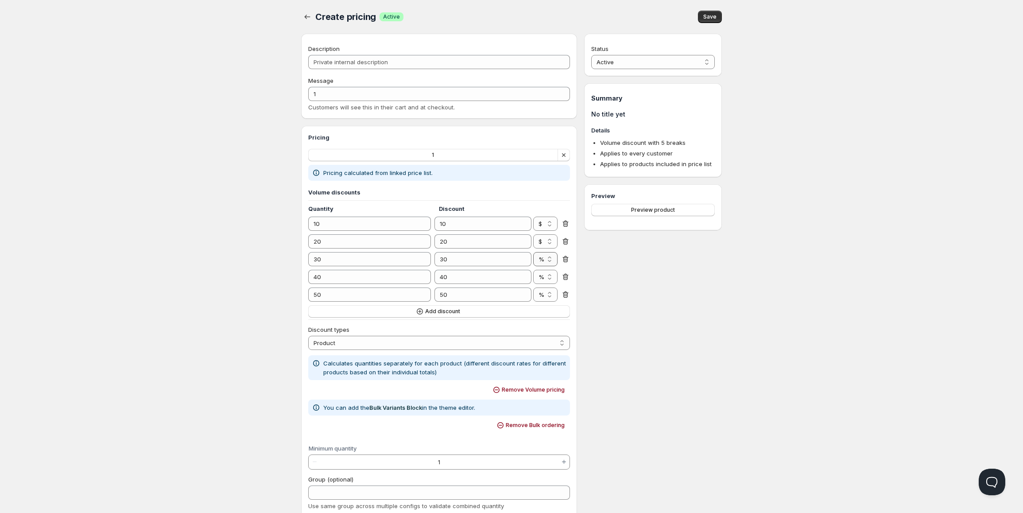
click at [533, 252] on select "% $" at bounding box center [545, 259] width 24 height 14
click at [549, 277] on select "% $" at bounding box center [545, 277] width 24 height 14
select select "$"
click at [533, 270] on select "% $" at bounding box center [545, 277] width 24 height 14
click at [547, 289] on select "% $" at bounding box center [545, 294] width 24 height 14
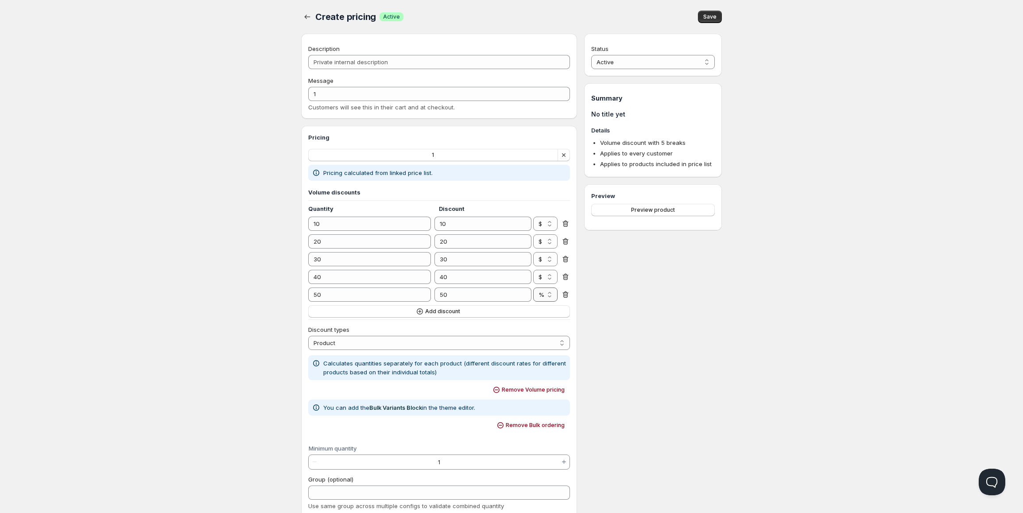
select select "$"
click at [533, 287] on select "% $" at bounding box center [545, 294] width 24 height 14
click at [536, 422] on span "Remove Bulk ordering" at bounding box center [535, 425] width 59 height 7
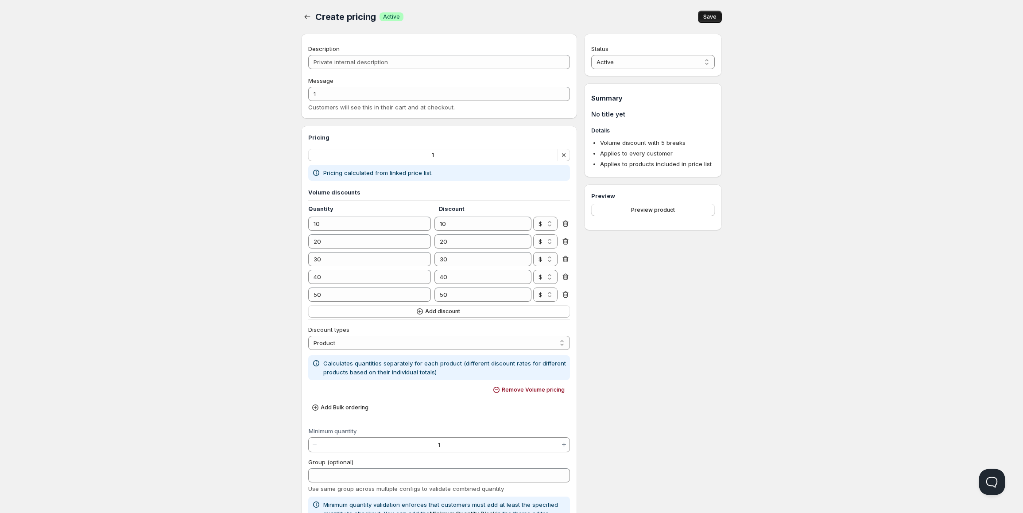
click at [703, 19] on button "Save" at bounding box center [710, 17] width 24 height 12
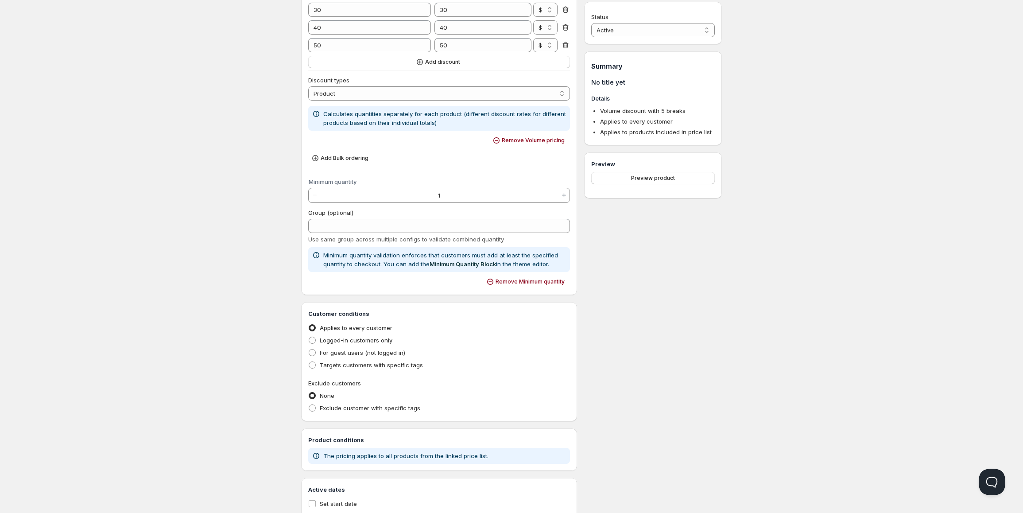
scroll to position [221, 0]
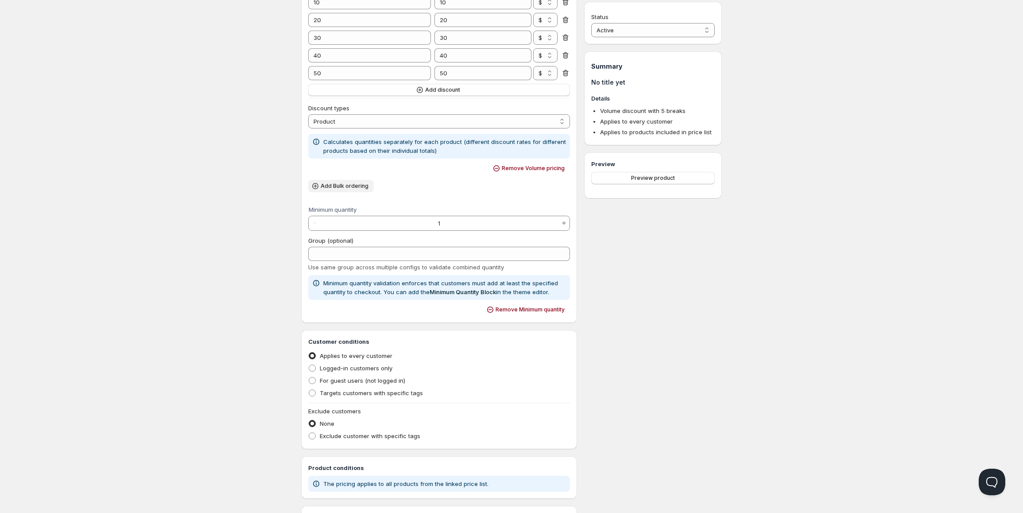
click at [354, 186] on span "Add Bulk ordering" at bounding box center [345, 185] width 48 height 7
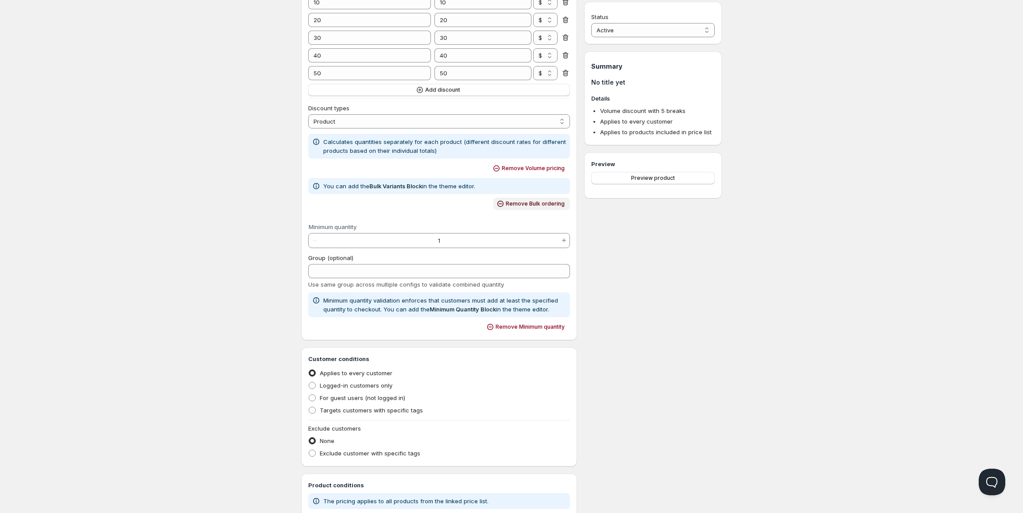
click at [555, 202] on span "Remove Bulk ordering" at bounding box center [535, 203] width 59 height 7
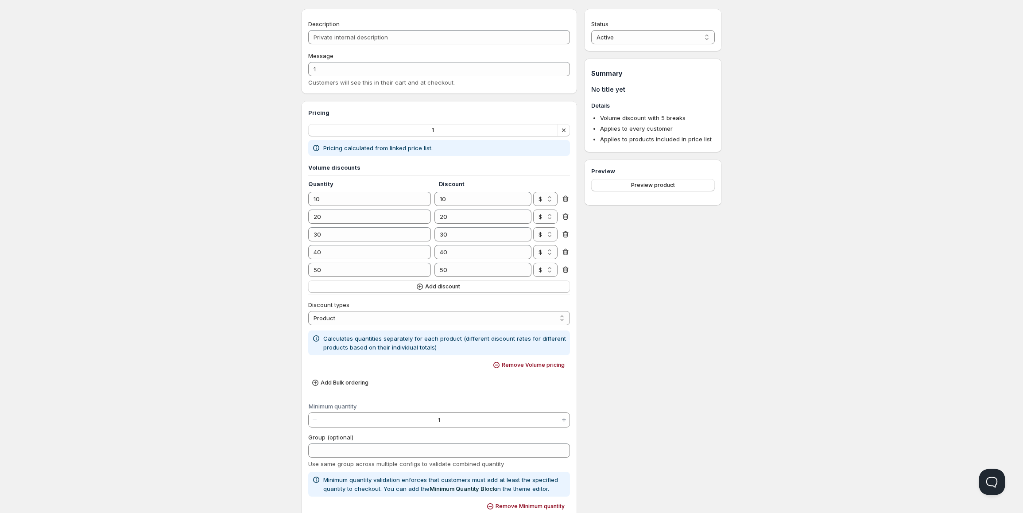
scroll to position [0, 0]
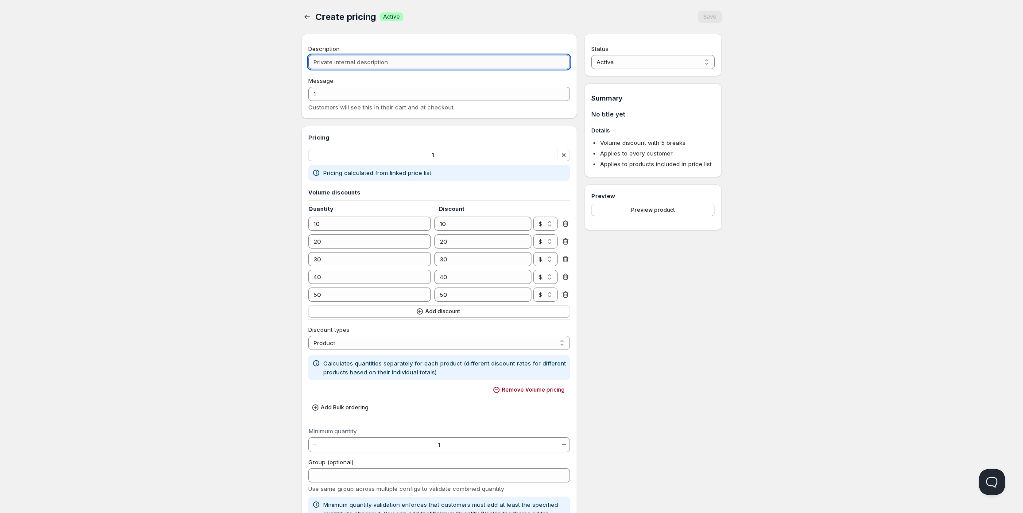
click at [385, 62] on input "Description" at bounding box center [439, 62] width 262 height 14
type input "11133333"
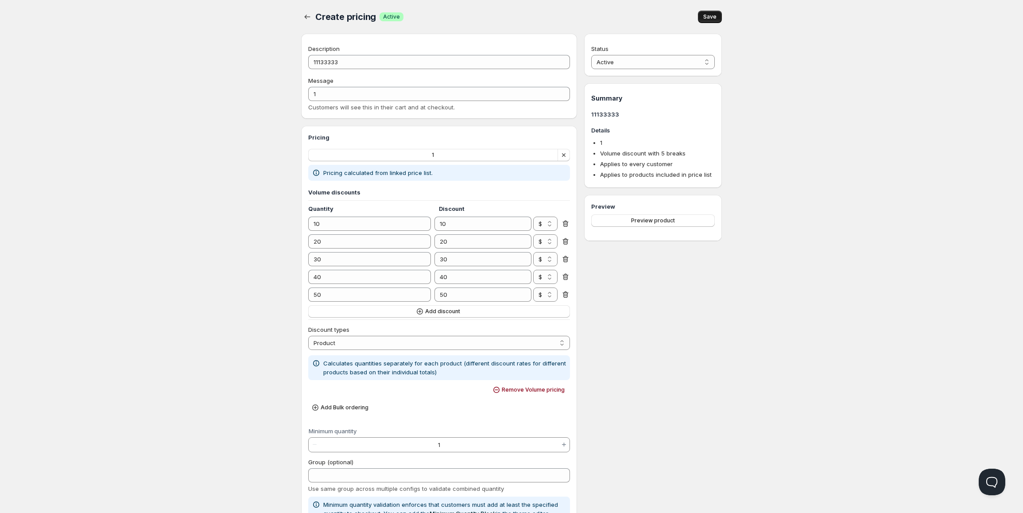
click at [704, 19] on span "Save" at bounding box center [709, 16] width 13 height 7
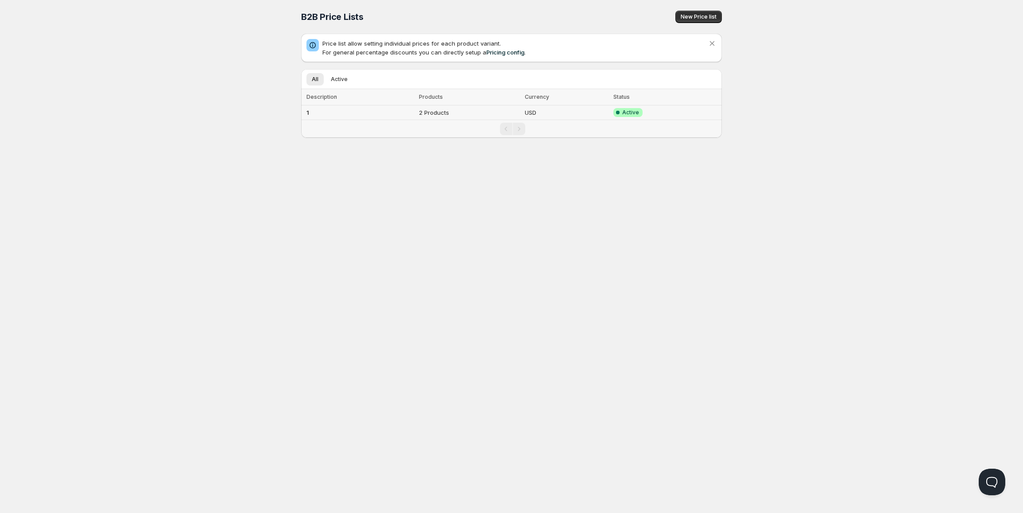
click at [372, 115] on td "1" at bounding box center [358, 112] width 115 height 15
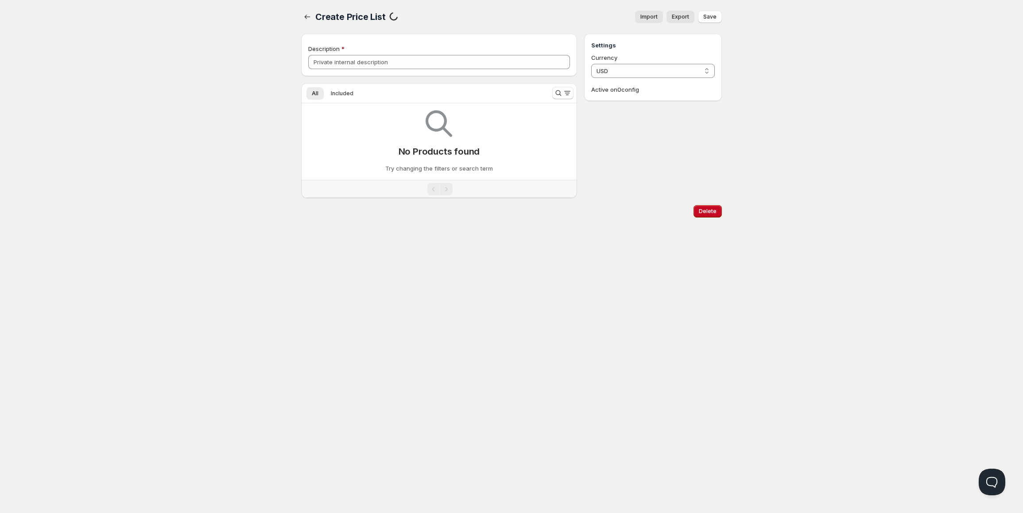
type input "1"
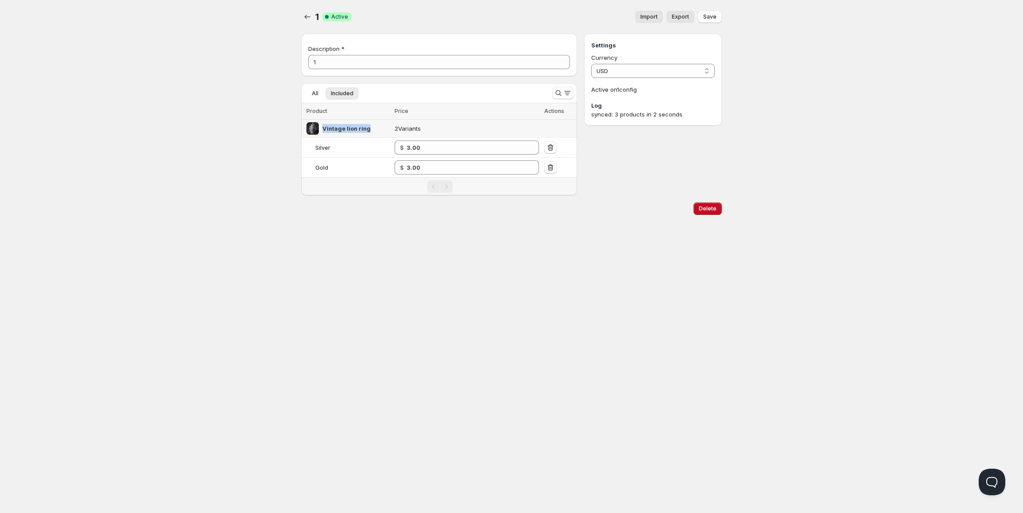
drag, startPoint x: 373, startPoint y: 131, endPoint x: 321, endPoint y: 126, distance: 51.6
click at [321, 126] on div "Vintage lion ring" at bounding box center [347, 128] width 83 height 12
copy span "Vintage lion ring"
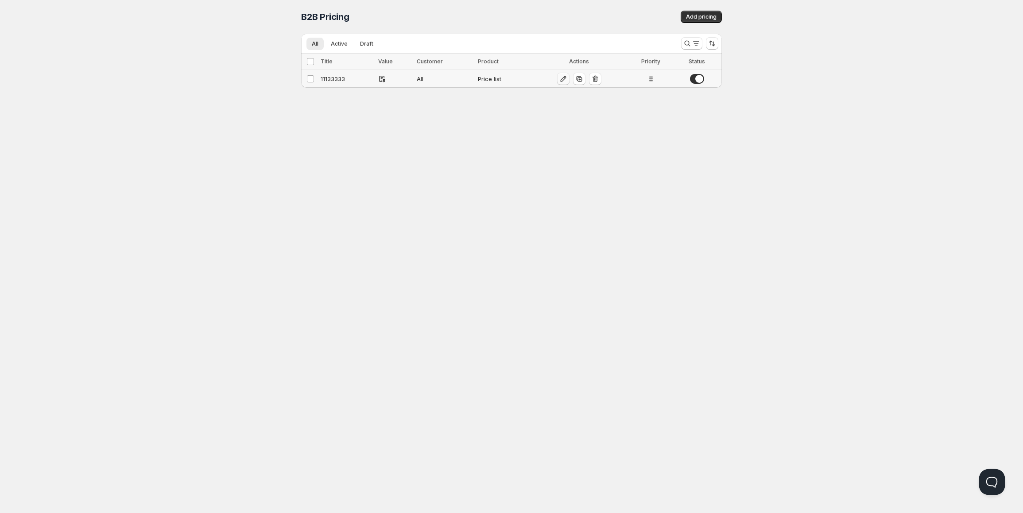
click at [561, 81] on icon "button" at bounding box center [563, 79] width 6 height 6
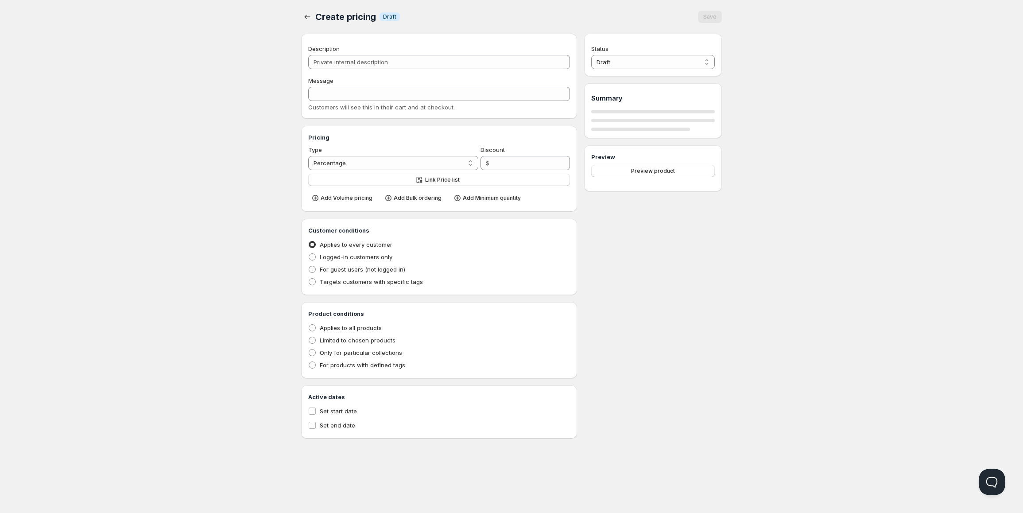
type input "11133333"
type input "1"
radio input "true"
select select "1"
select select "$"
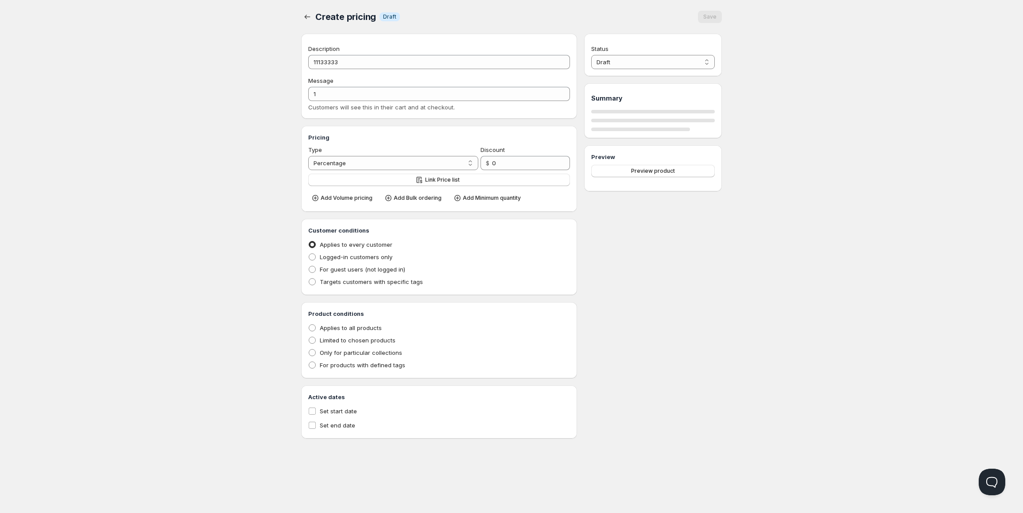
select select "$"
select select "2"
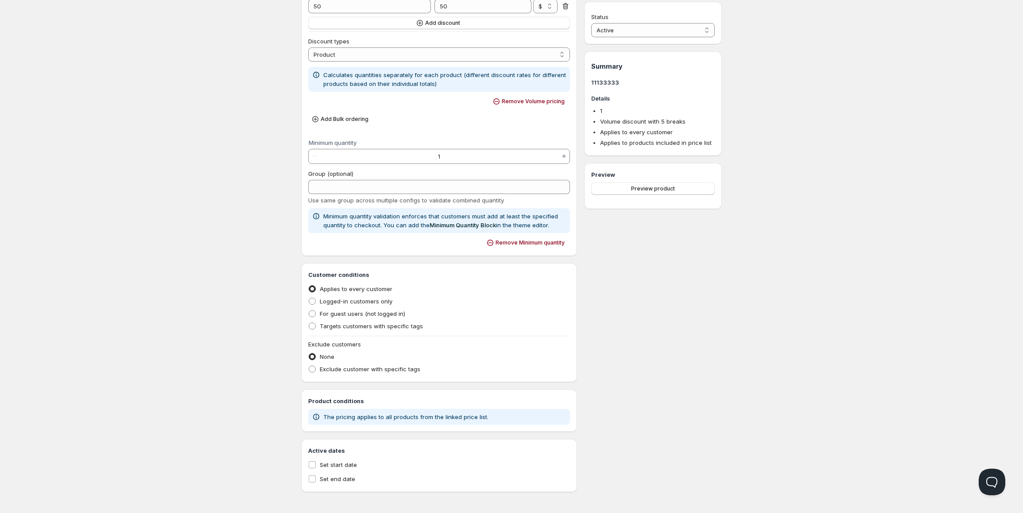
scroll to position [290, 0]
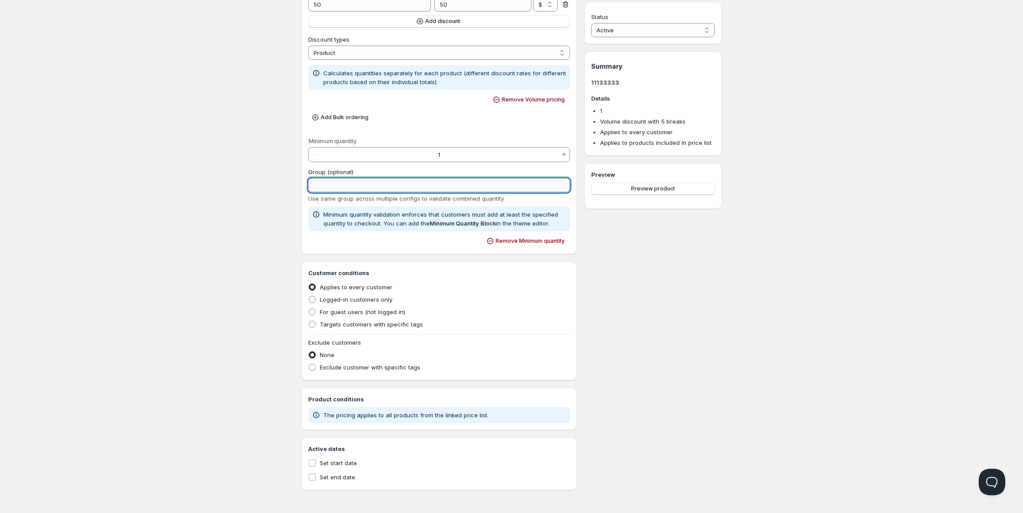
click at [400, 189] on input "Group (optional)" at bounding box center [439, 185] width 262 height 14
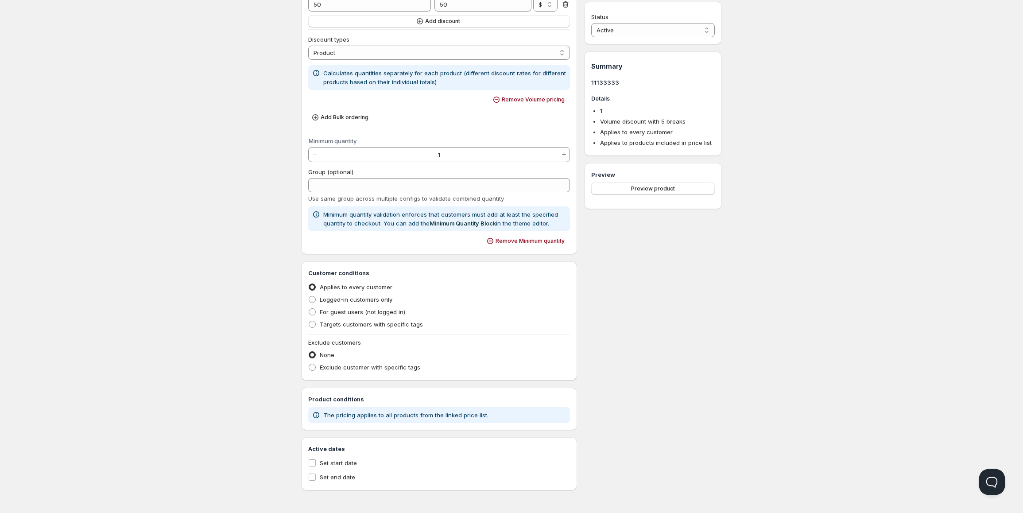
click at [756, 309] on div "Home Pricing Price lists Checkout Forms Submissions Settings Features Plans 111…" at bounding box center [511, 111] width 1023 height 802
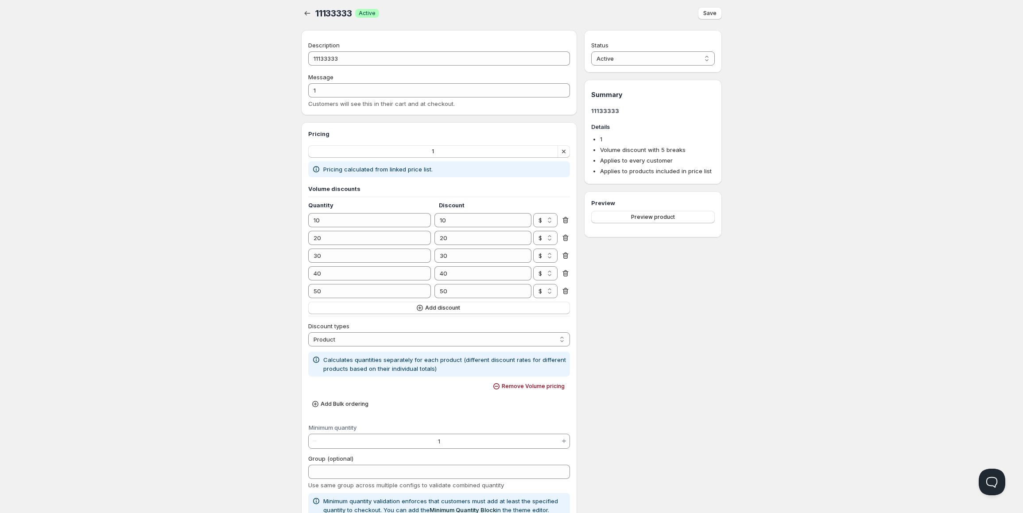
scroll to position [0, 0]
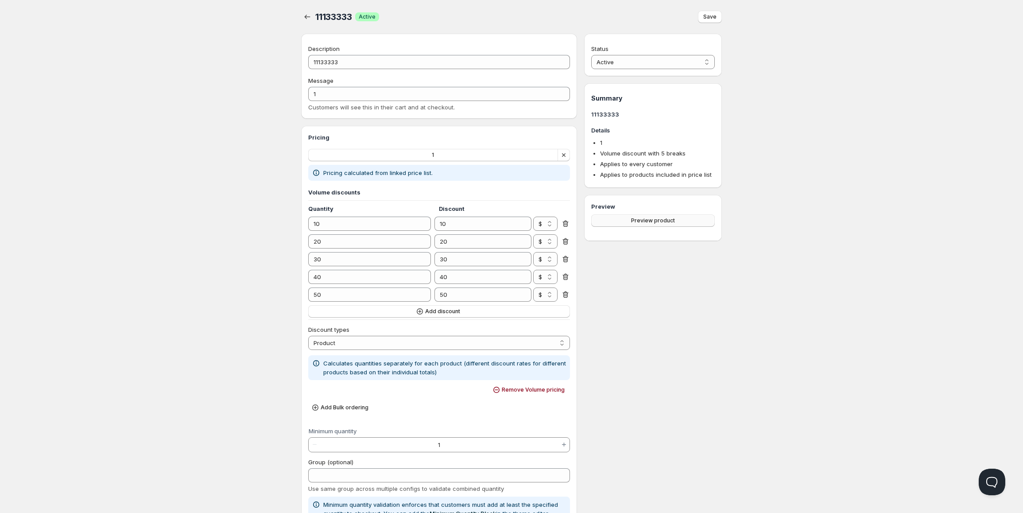
click at [631, 216] on button "Preview product" at bounding box center [653, 220] width 124 height 12
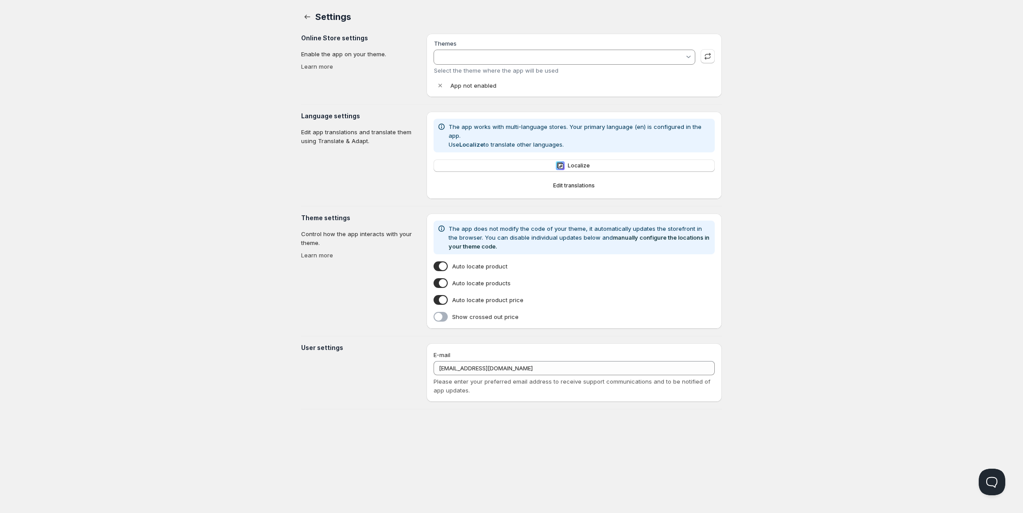
type input "minimog-5-8-0"
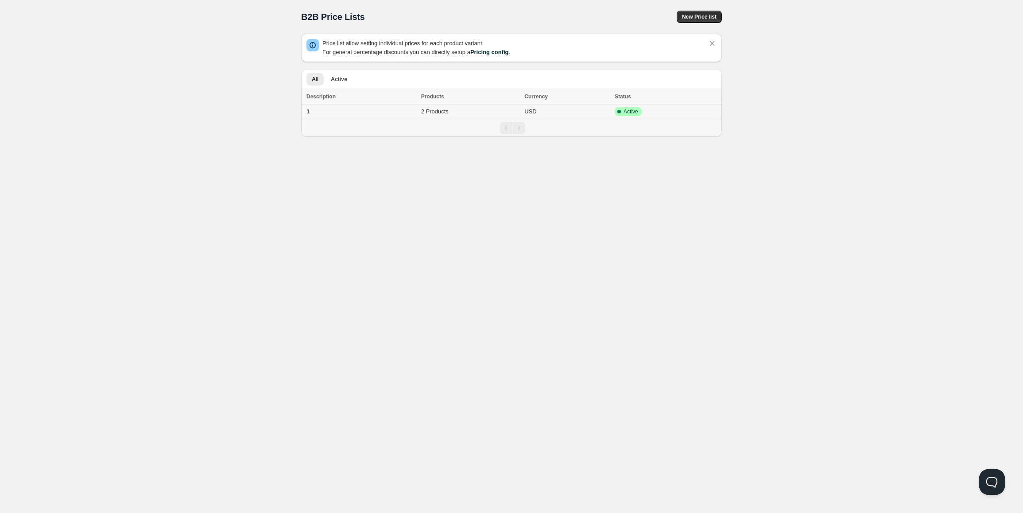
click at [476, 110] on td "2 Products" at bounding box center [470, 111] width 104 height 15
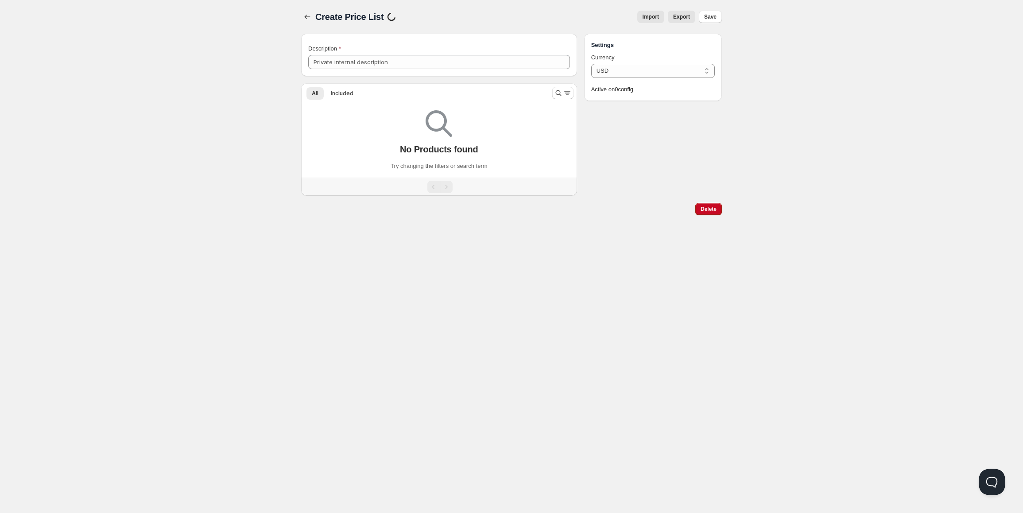
type input "1"
